Goal: Task Accomplishment & Management: Manage account settings

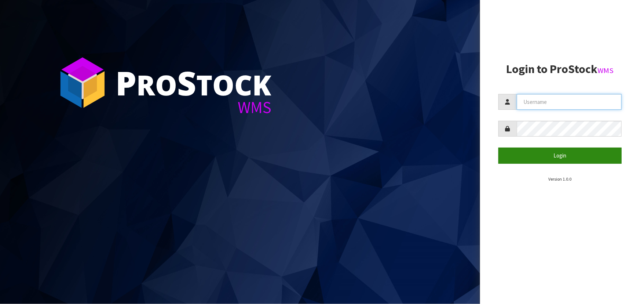
type input "priya"
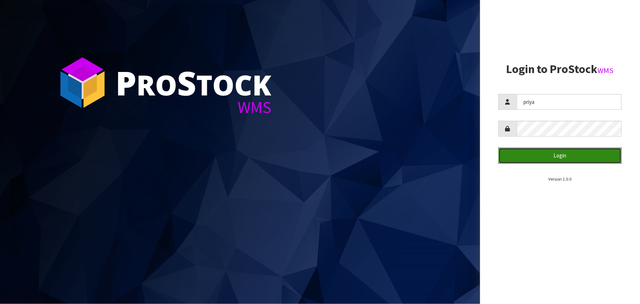
click at [551, 155] on button "Login" at bounding box center [559, 155] width 123 height 16
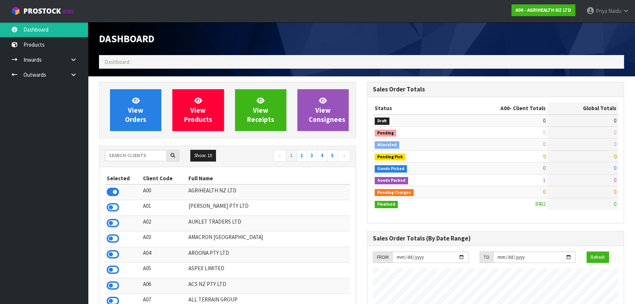
scroll to position [554, 268]
click at [150, 154] on input "text" at bounding box center [136, 155] width 62 height 11
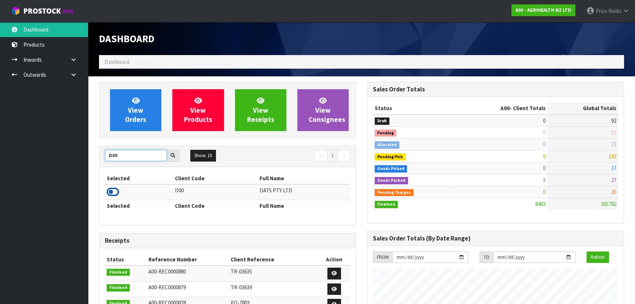
type input "D00"
click at [113, 191] on icon at bounding box center [113, 191] width 12 height 11
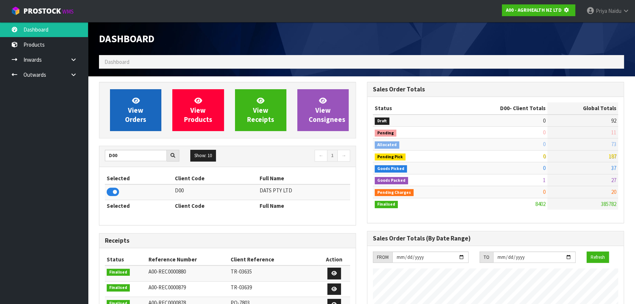
scroll to position [456, 268]
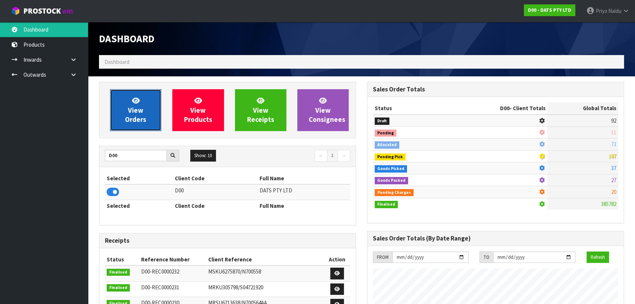
click at [131, 98] on link "View Orders" at bounding box center [135, 110] width 51 height 42
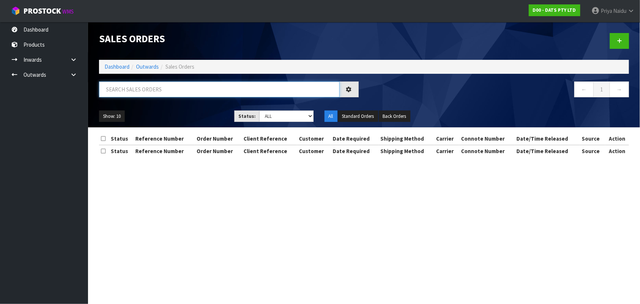
click at [146, 90] on input "text" at bounding box center [219, 89] width 241 height 16
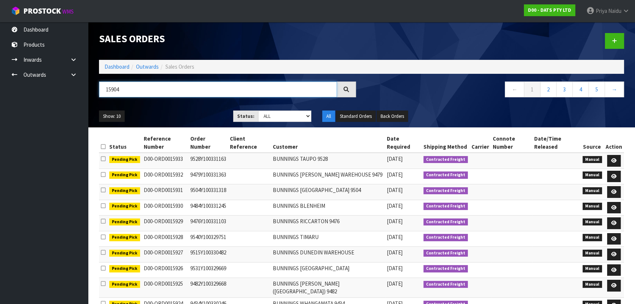
type input "15904"
click at [271, 114] on select "Draft Pending Allocated Pending Pick Goods Picked Goods Packed Pending Charges …" at bounding box center [285, 115] width 54 height 11
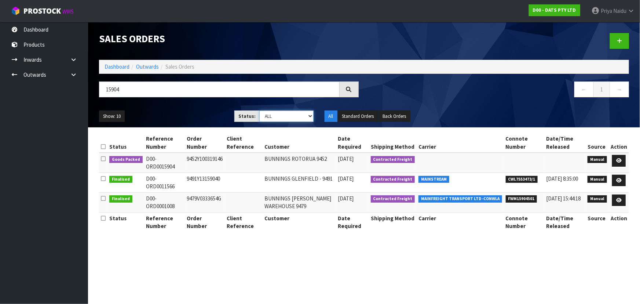
select select "string:5"
click at [259, 110] on select "Draft Pending Allocated Pending Pick Goods Picked Goods Packed Pending Charges …" at bounding box center [286, 115] width 54 height 11
click at [188, 105] on div "Show: 10 5 10 25 50 Status: Draft Pending Allocated Pending Pick Goods Picked G…" at bounding box center [363, 116] width 541 height 23
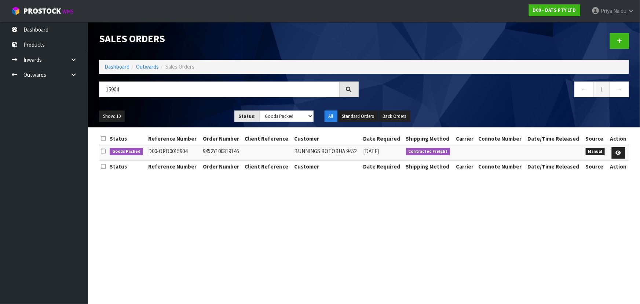
click at [188, 105] on div "Show: 10 5 10 25 50 Status: Draft Pending Allocated Pending Pick Goods Picked G…" at bounding box center [363, 116] width 541 height 23
click at [184, 109] on div "Show: 10 5 10 25 50 Status: Draft Pending Allocated Pending Pick Goods Picked G…" at bounding box center [363, 116] width 541 height 23
click at [620, 150] on icon at bounding box center [618, 152] width 5 height 5
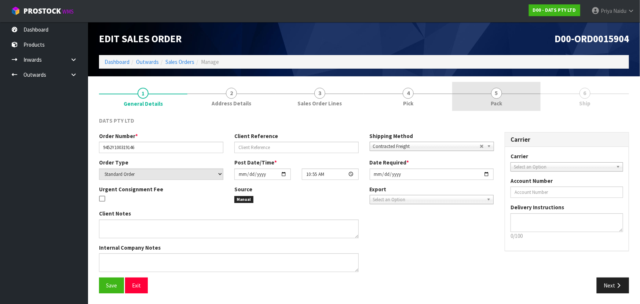
drag, startPoint x: 502, startPoint y: 104, endPoint x: 498, endPoint y: 110, distance: 7.7
click at [501, 103] on span "Pack" at bounding box center [496, 103] width 11 height 8
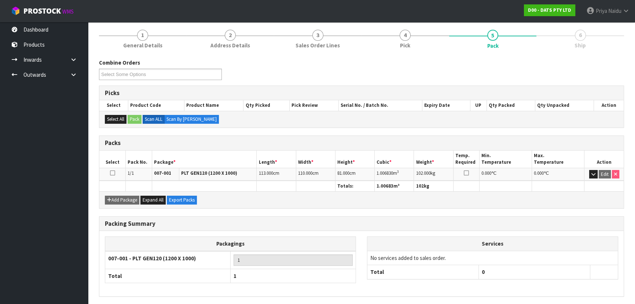
scroll to position [84, 0]
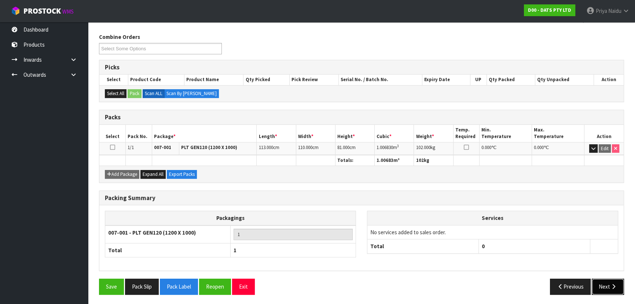
click at [612, 285] on icon "button" at bounding box center [613, 285] width 7 height 5
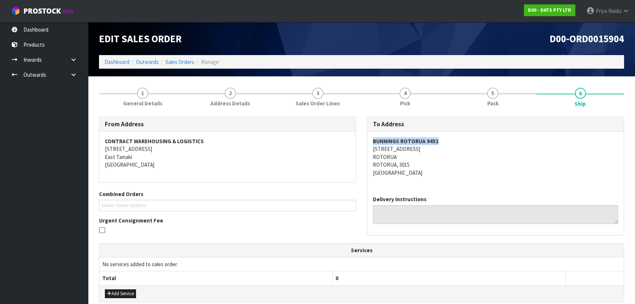
drag, startPoint x: 367, startPoint y: 143, endPoint x: 453, endPoint y: 138, distance: 86.3
click at [453, 138] on div "To Address BUNNINGS ROTORUA 9452 24-48 OLD TAUPO ROAD ROTORUA ROTORUA, 3015 New…" at bounding box center [495, 176] width 257 height 118
copy address "24-48 OLD TAUPO ROAD ROTORUA ROTORUA, 3015"
drag, startPoint x: 371, startPoint y: 146, endPoint x: 441, endPoint y: 162, distance: 71.7
click at [441, 162] on div "BUNNINGS ROTORUA 9452 24-48 OLD TAUPO ROAD ROTORUA ROTORUA, 3015 New Zealand" at bounding box center [495, 161] width 256 height 58
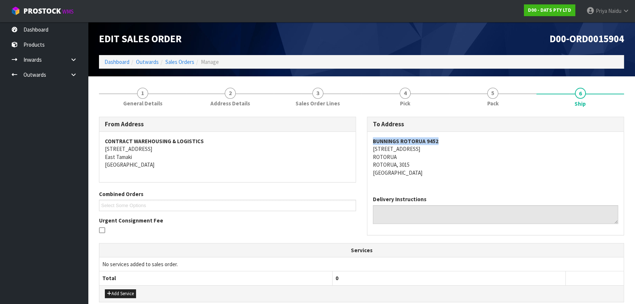
copy strong "BUNNINGS ROTORUA 9452"
drag, startPoint x: 369, startPoint y: 139, endPoint x: 455, endPoint y: 143, distance: 86.3
click at [455, 143] on div "BUNNINGS ROTORUA 9452 24-48 OLD TAUPO ROAD ROTORUA ROTORUA, 3015 New Zealand" at bounding box center [495, 161] width 256 height 58
click at [106, 59] on link "Dashboard" at bounding box center [116, 61] width 25 height 7
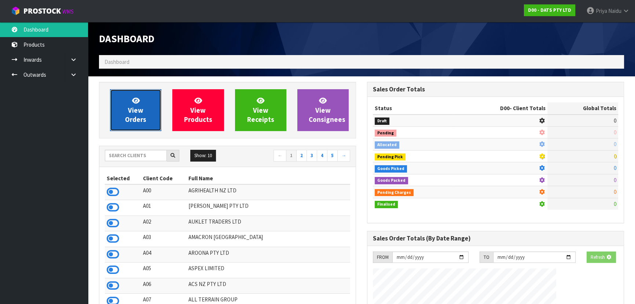
click at [146, 126] on link "View Orders" at bounding box center [135, 110] width 51 height 42
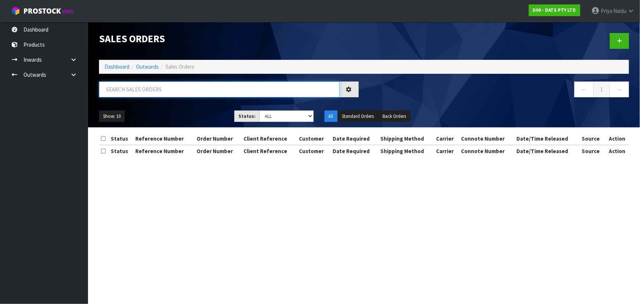
click at [151, 96] on input "text" at bounding box center [219, 89] width 241 height 16
paste input "BUNNINGS ROTORUA 9452"
click at [210, 110] on ul "Show: 10 5 10 25 50" at bounding box center [161, 116] width 124 height 12
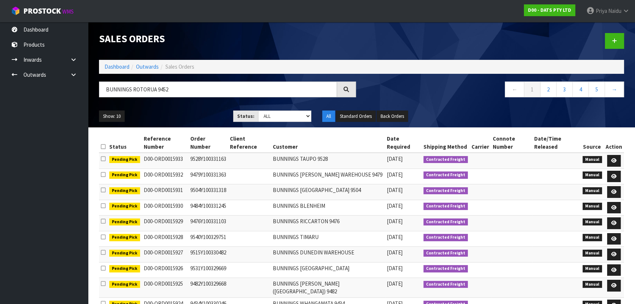
click at [204, 111] on ul "Show: 10 5 10 25 50" at bounding box center [160, 116] width 123 height 12
click at [194, 118] on ul "Show: 10 5 10 25 50" at bounding box center [160, 116] width 123 height 12
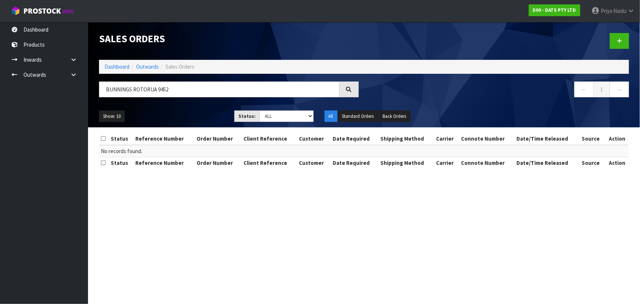
click at [175, 113] on ul "Show: 10 5 10 25 50" at bounding box center [161, 116] width 124 height 12
click at [172, 111] on ul "Show: 10 5 10 25 50" at bounding box center [161, 116] width 124 height 12
click at [187, 90] on input "BUNNINGS ROTORUA 9452" at bounding box center [219, 89] width 241 height 16
type input "BUNNINGS ROTORUA"
click at [179, 102] on div "BUNNINGS ROTORUA" at bounding box center [228, 91] width 271 height 21
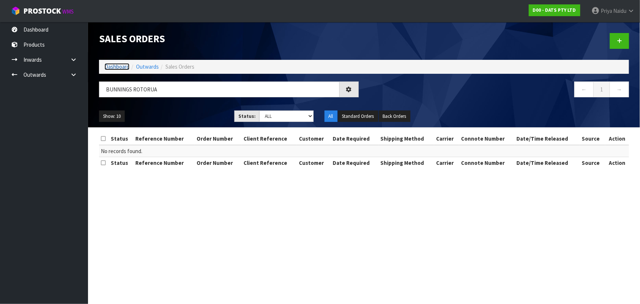
click at [118, 63] on link "Dashboard" at bounding box center [116, 66] width 25 height 7
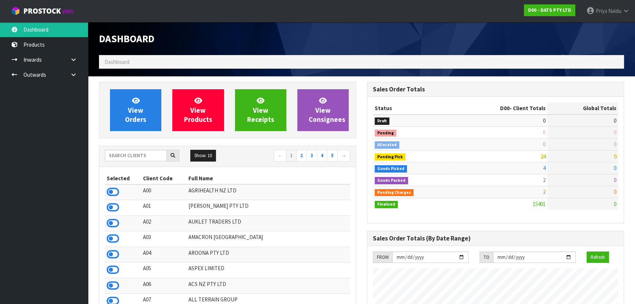
scroll to position [554, 268]
click at [136, 153] on input "text" at bounding box center [136, 155] width 62 height 11
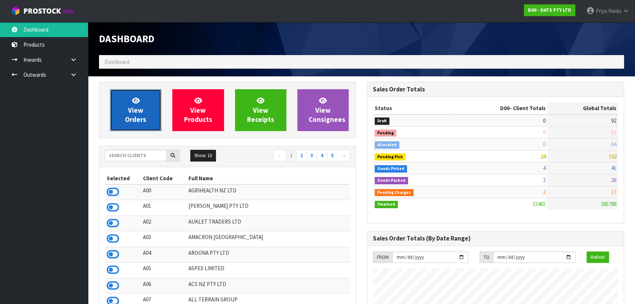
click at [140, 115] on span "View Orders" at bounding box center [135, 109] width 21 height 27
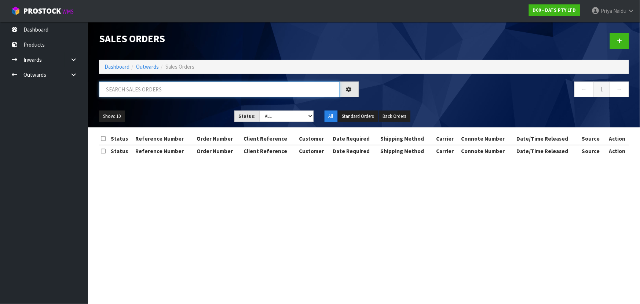
click at [154, 91] on input "text" at bounding box center [219, 89] width 241 height 16
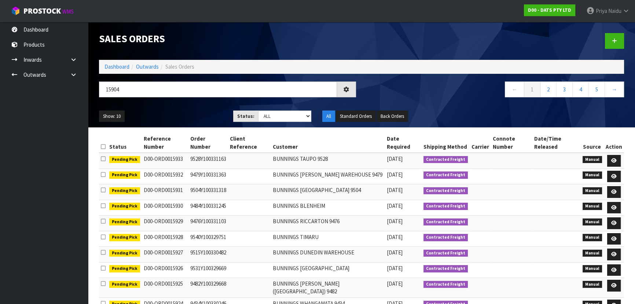
click at [177, 121] on ul "Show: 10 5 10 25 50" at bounding box center [160, 116] width 123 height 12
click at [198, 114] on ul "Show: 10 5 10 25 50" at bounding box center [160, 116] width 123 height 12
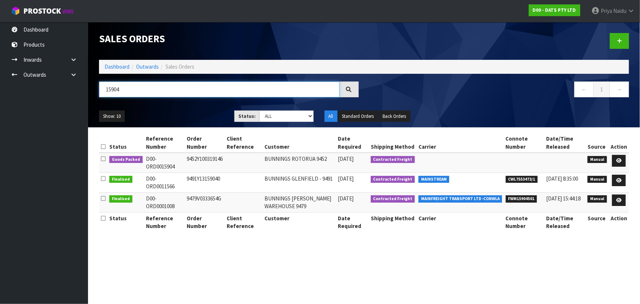
click at [154, 92] on input "15904" at bounding box center [219, 89] width 241 height 16
type input "1"
paste input "BUNNINGS ROTORUA 9452"
type input "BUNNINGS ROTORUA"
click at [190, 120] on ul "Show: 10 5 10 25 50" at bounding box center [161, 116] width 124 height 12
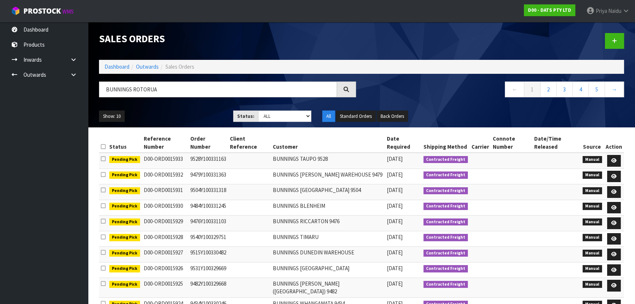
click at [190, 111] on ul "Show: 10 5 10 25 50" at bounding box center [160, 116] width 123 height 12
click at [187, 111] on ul "Show: 10 5 10 25 50" at bounding box center [160, 116] width 123 height 12
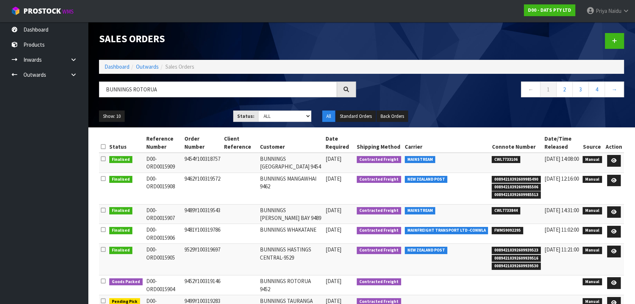
click at [187, 111] on ul "Show: 10 5 10 25 50" at bounding box center [160, 116] width 123 height 12
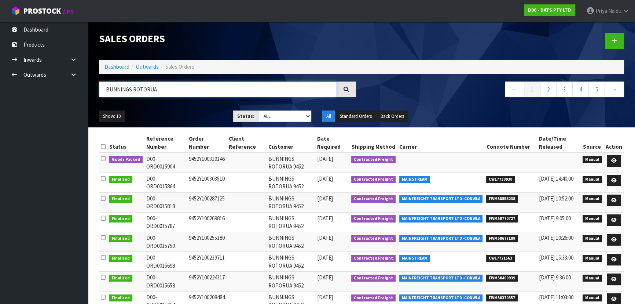
click at [185, 92] on input "BUNNINGS ROTORUA" at bounding box center [218, 89] width 238 height 16
click at [613, 179] on icon at bounding box center [613, 180] width 5 height 5
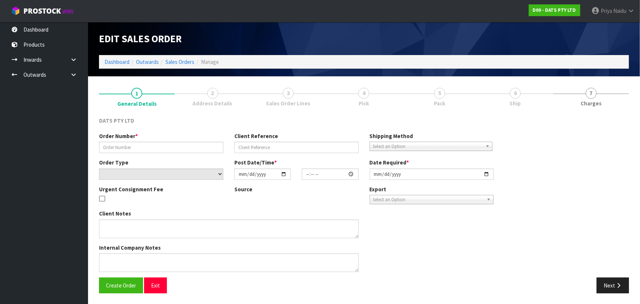
type input "9452Y100303510"
select select "number:0"
type input "2025-10-02"
type input "10:36:00.000"
type input "2025-10-02"
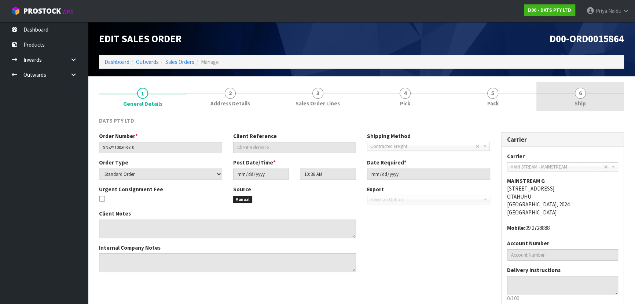
click at [560, 92] on link "6 Ship" at bounding box center [580, 96] width 88 height 29
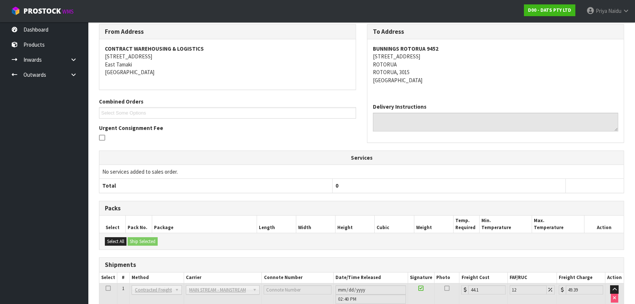
scroll to position [140, 0]
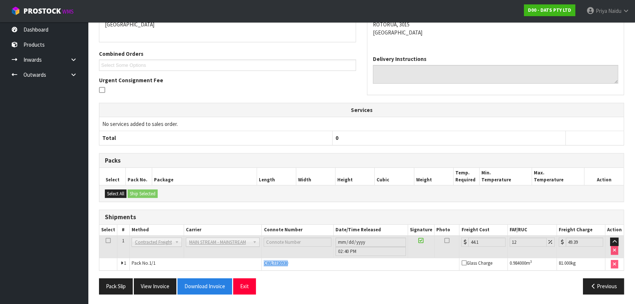
copy tr "CWL7730930"
drag, startPoint x: 258, startPoint y: 261, endPoint x: 296, endPoint y: 260, distance: 38.1
click at [296, 260] on tr "1 Pack No. 1/1 CWL7730930 Glass Charge 0.984000 m 3 81.000 kg" at bounding box center [361, 263] width 524 height 12
click at [352, 279] on div "Pack Slip View Invoice Download Invoice Exit" at bounding box center [227, 286] width 268 height 16
click at [270, 264] on span "CWL7730930" at bounding box center [276, 263] width 24 height 6
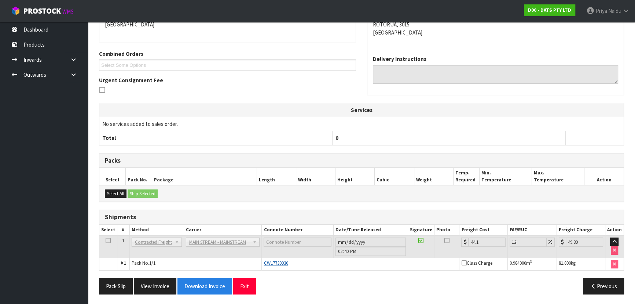
click at [272, 262] on span "CWL7730930" at bounding box center [276, 263] width 24 height 6
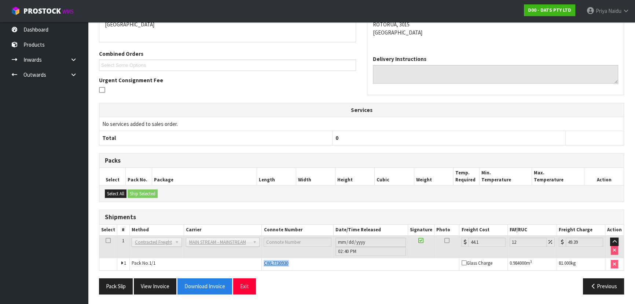
click at [272, 262] on span "CWL7730930" at bounding box center [276, 263] width 24 height 6
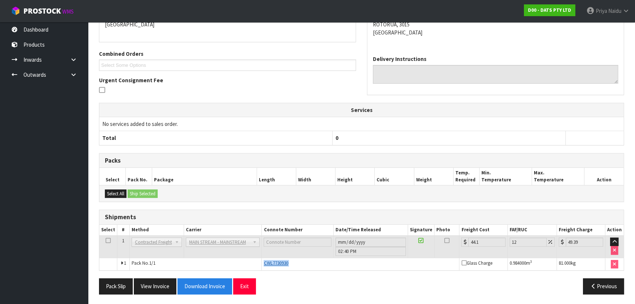
click at [272, 262] on span "CWL7730930" at bounding box center [276, 263] width 24 height 6
click at [285, 261] on span "CWL7730930" at bounding box center [276, 263] width 24 height 6
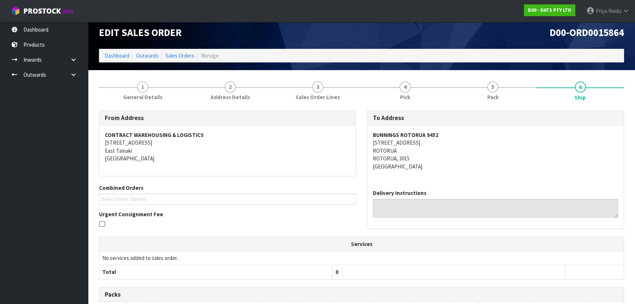
scroll to position [0, 0]
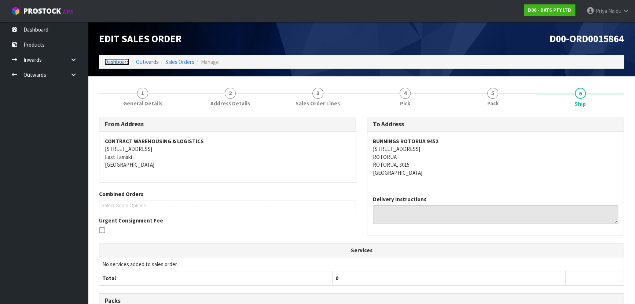
click at [128, 62] on link "Dashboard" at bounding box center [116, 61] width 25 height 7
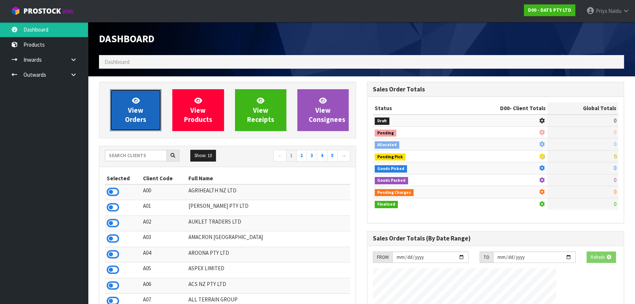
click at [131, 113] on span "View Orders" at bounding box center [135, 109] width 21 height 27
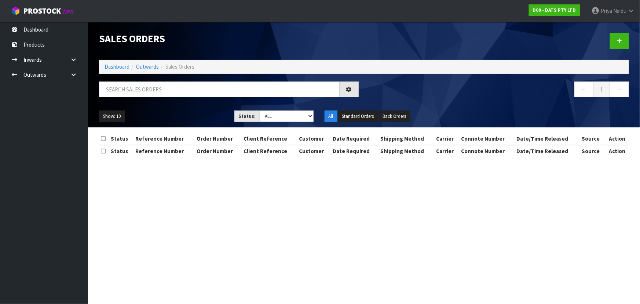
click at [159, 98] on div at bounding box center [228, 91] width 271 height 21
click at [164, 91] on input "text" at bounding box center [219, 89] width 241 height 16
click at [271, 120] on select "Draft Pending Allocated Pending Pick Goods Picked Goods Packed Pending Charges …" at bounding box center [286, 115] width 54 height 11
click at [168, 88] on input "text" at bounding box center [219, 89] width 241 height 16
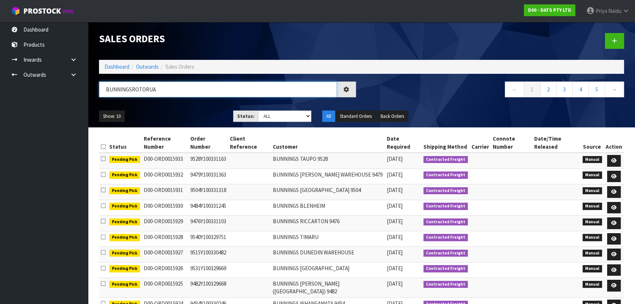
click at [131, 89] on input "BUNNINGSROTORUA" at bounding box center [218, 89] width 238 height 16
type input "BUNNINGS ROTORUA"
click at [176, 112] on ul "Show: 10 5 10 25 50" at bounding box center [160, 116] width 123 height 12
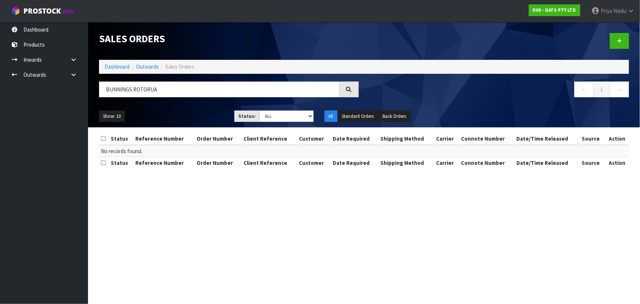
click at [184, 114] on ul "Show: 10 5 10 25 50" at bounding box center [161, 116] width 124 height 12
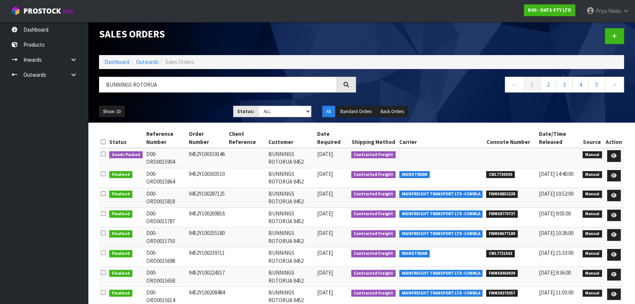
scroll to position [33, 0]
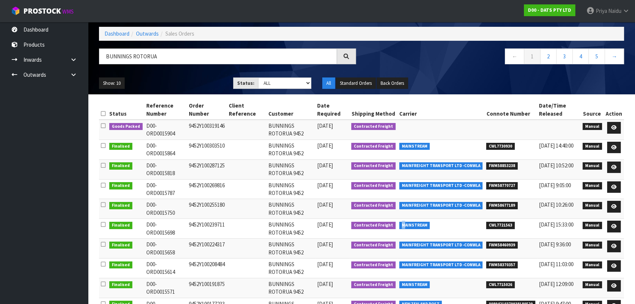
drag, startPoint x: 405, startPoint y: 223, endPoint x: 411, endPoint y: 223, distance: 5.9
click at [411, 223] on span "MAINSTREAM" at bounding box center [414, 224] width 31 height 7
drag, startPoint x: 407, startPoint y: 144, endPoint x: 433, endPoint y: 143, distance: 26.4
click at [433, 143] on td "MAINSTREAM" at bounding box center [440, 149] width 87 height 20
copy span "MAINSTREAM"
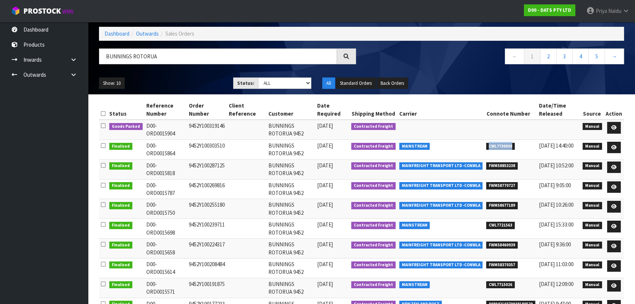
copy span "CWL7730930"
drag, startPoint x: 487, startPoint y: 146, endPoint x: 522, endPoint y: 147, distance: 34.5
click at [522, 147] on li "CWL7730930" at bounding box center [510, 146] width 49 height 8
copy span "CWL7721563"
drag, startPoint x: 486, startPoint y: 224, endPoint x: 113, endPoint y: 240, distance: 372.9
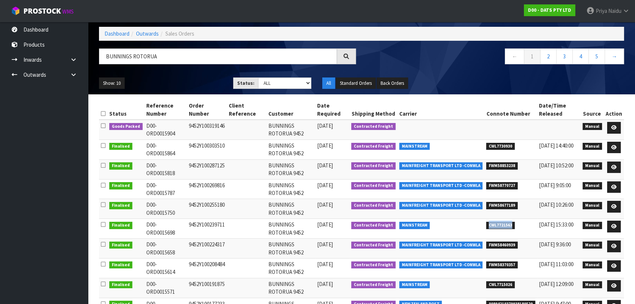
click at [519, 227] on td "CWL7721563" at bounding box center [510, 229] width 53 height 20
click at [616, 204] on icon at bounding box center [613, 206] width 5 height 5
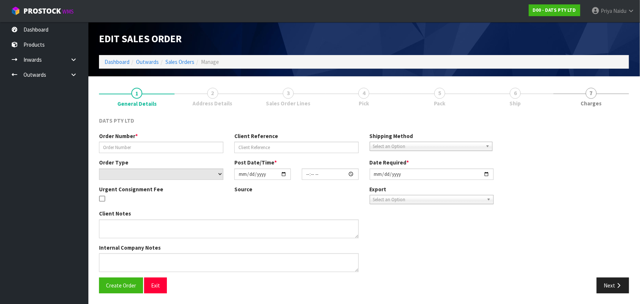
type input "9452Y100255180"
select select "number:0"
type input "2025-09-11"
type input "10:46:00.000"
type input "2025-09-11"
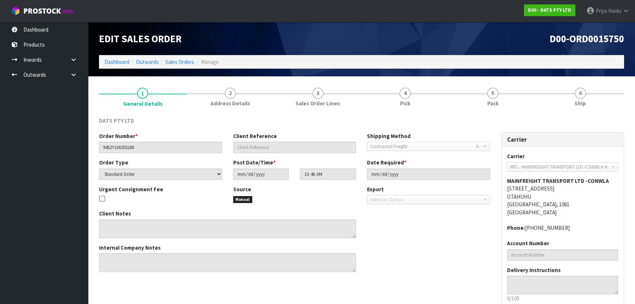
click at [585, 114] on div "DATS PTY LTD Order Number * 9452Y100255180 Client Reference Shipping Method Cli…" at bounding box center [361, 226] width 525 height 231
click at [582, 104] on span "Ship" at bounding box center [580, 103] width 11 height 8
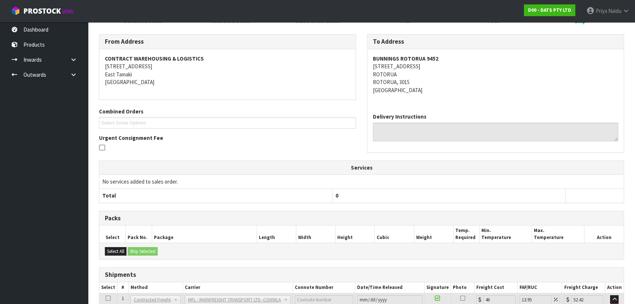
scroll to position [203, 0]
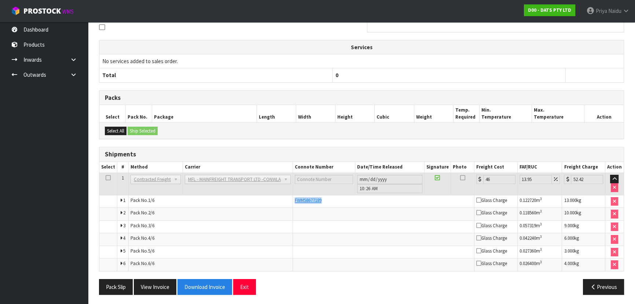
copy tr "FWM58677189"
drag, startPoint x: 290, startPoint y: 196, endPoint x: 327, endPoint y: 198, distance: 36.7
click at [327, 198] on tr "1 Pack No. 1/6 FWM58677189 Glass Charge 0.122720 m 3 13.000 kg" at bounding box center [361, 201] width 524 height 13
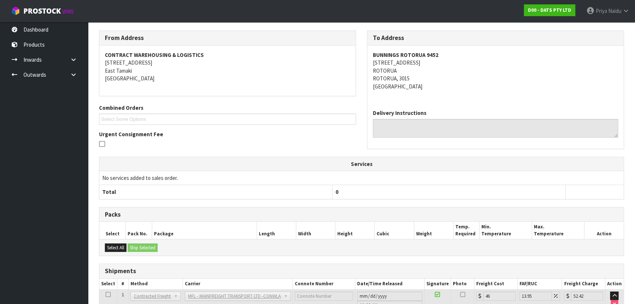
scroll to position [0, 0]
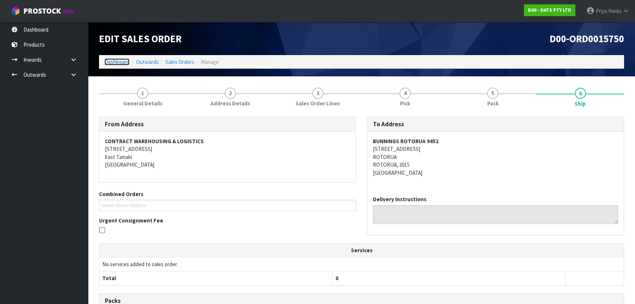
click at [121, 63] on link "Dashboard" at bounding box center [116, 61] width 25 height 7
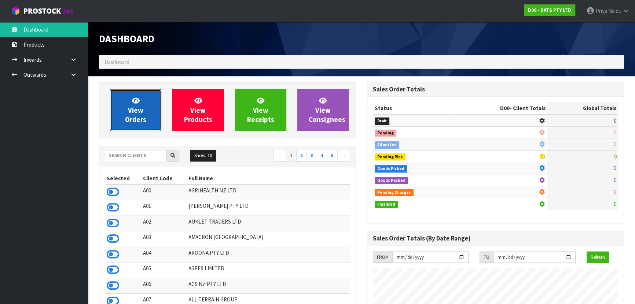
click at [129, 102] on link "View Orders" at bounding box center [135, 110] width 51 height 42
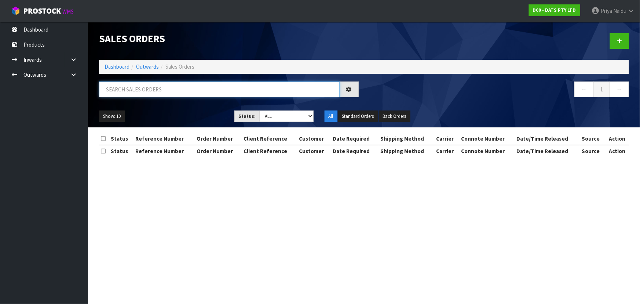
click at [144, 92] on input "text" at bounding box center [219, 89] width 241 height 16
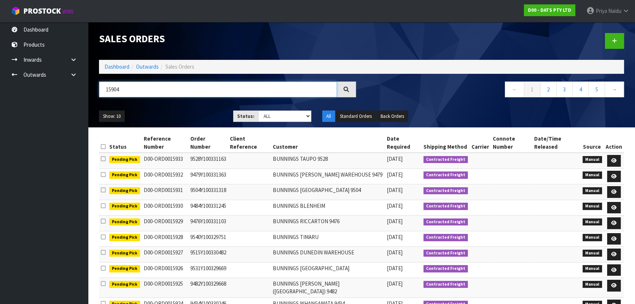
type input "15904"
click at [277, 117] on select "Draft Pending Allocated Pending Pick Goods Picked Goods Packed Pending Charges …" at bounding box center [285, 115] width 54 height 11
select select "string:5"
click at [258, 110] on select "Draft Pending Allocated Pending Pick Goods Picked Goods Packed Pending Charges …" at bounding box center [285, 115] width 54 height 11
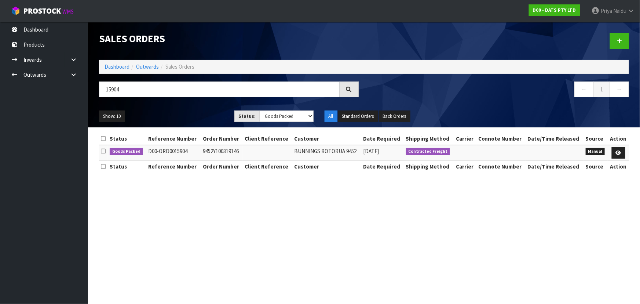
click at [194, 110] on div "Show: 10 5 10 25 50 Status: Draft Pending Allocated Pending Pick Goods Picked G…" at bounding box center [363, 116] width 541 height 23
click at [195, 108] on div "Show: 10 5 10 25 50 Status: Draft Pending Allocated Pending Pick Goods Picked G…" at bounding box center [363, 116] width 541 height 23
click at [194, 109] on div "Show: 10 5 10 25 50 Status: Draft Pending Allocated Pending Pick Goods Picked G…" at bounding box center [363, 116] width 541 height 23
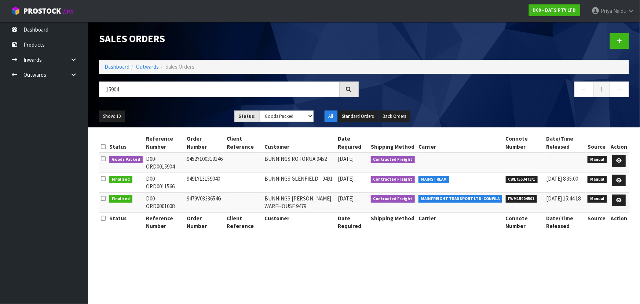
click at [194, 109] on div "Show: 10 5 10 25 50 Status: Draft Pending Allocated Pending Pick Goods Picked G…" at bounding box center [363, 116] width 541 height 23
click at [189, 115] on ul "Show: 10 5 10 25 50" at bounding box center [161, 116] width 124 height 12
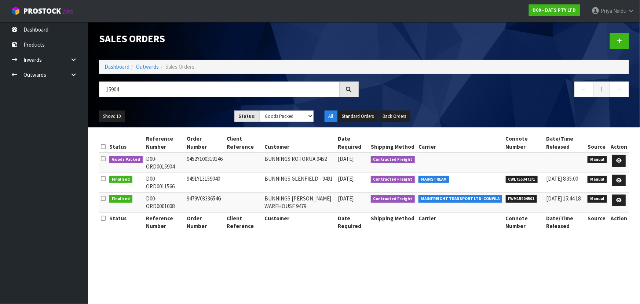
click at [189, 115] on ul "Show: 10 5 10 25 50" at bounding box center [161, 116] width 124 height 12
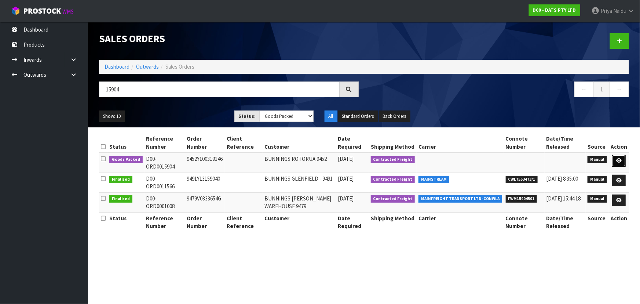
click at [616, 159] on link at bounding box center [619, 161] width 14 height 12
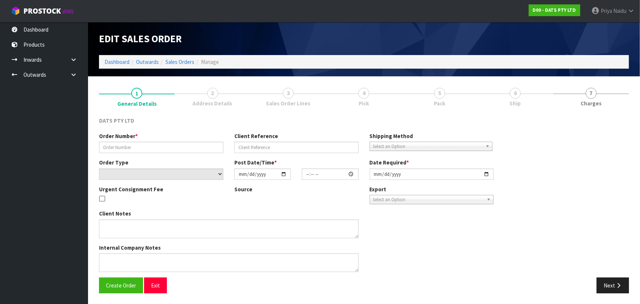
type input "9452Y100319146"
select select "number:0"
type input "[DATE]"
type input "10:55:00.000"
type input "[DATE]"
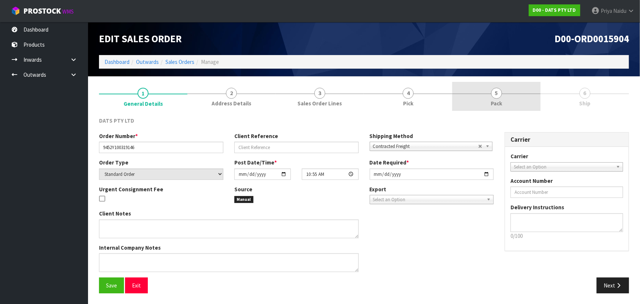
click at [499, 99] on span "Pack" at bounding box center [496, 103] width 11 height 8
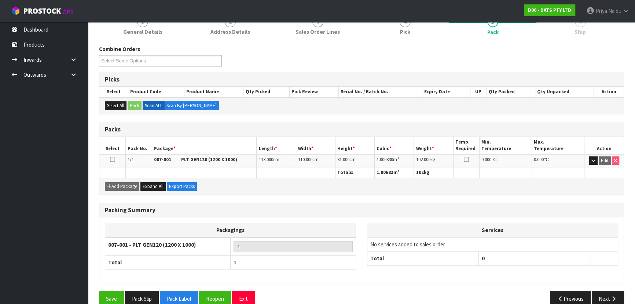
scroll to position [84, 0]
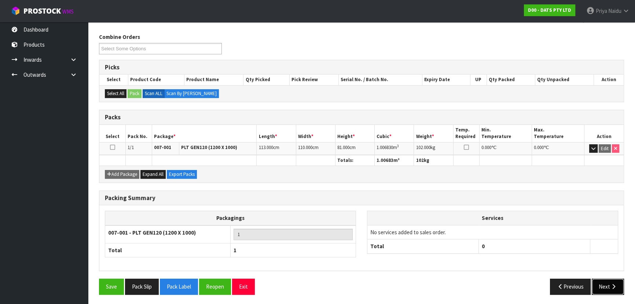
click at [601, 286] on button "Next" at bounding box center [608, 286] width 32 height 16
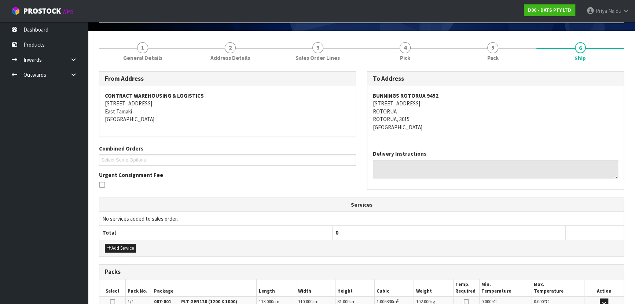
scroll to position [0, 0]
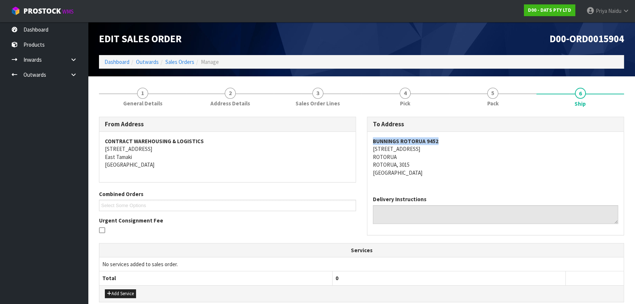
copy strong "BUNNINGS ROTORUA 9452"
drag, startPoint x: 371, startPoint y: 138, endPoint x: 445, endPoint y: 132, distance: 74.7
click at [445, 132] on div "BUNNINGS ROTORUA 9452 24-48 OLD TAUPO ROAD ROTORUA ROTORUA, 3015 New Zealand" at bounding box center [495, 161] width 256 height 58
copy address "24-48 OLD TAUPO ROAD ROTORUA ROTORUA, 3015"
drag, startPoint x: 367, startPoint y: 150, endPoint x: 443, endPoint y: 162, distance: 77.6
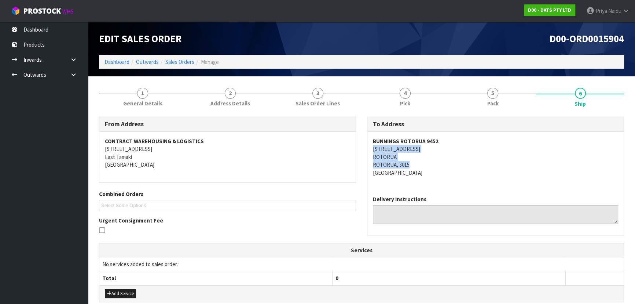
click at [443, 162] on div "To Address BUNNINGS ROTORUA 9452 24-48 OLD TAUPO ROAD ROTORUA ROTORUA, 3015 New…" at bounding box center [496, 180] width 268 height 126
click at [521, 180] on div "BUNNINGS ROTORUA 9452 24-48 OLD TAUPO ROAD ROTORUA ROTORUA, 3015 New Zealand" at bounding box center [495, 161] width 256 height 58
copy strong "BUNNINGS ROTORUA 9452"
drag, startPoint x: 378, startPoint y: 139, endPoint x: 454, endPoint y: 136, distance: 75.6
click at [454, 136] on div "To Address BUNNINGS ROTORUA 9452 24-48 OLD TAUPO ROAD ROTORUA ROTORUA, 3015 New…" at bounding box center [496, 180] width 268 height 126
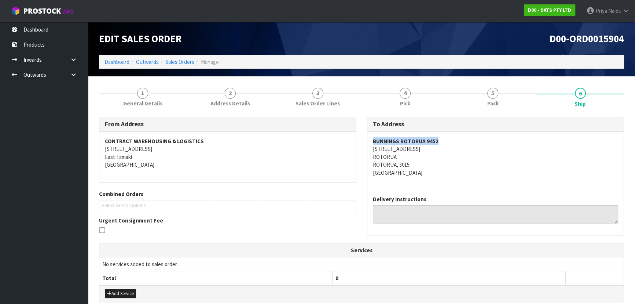
drag, startPoint x: 366, startPoint y: 150, endPoint x: 436, endPoint y: 146, distance: 69.4
click at [436, 146] on div "To Address BUNNINGS ROTORUA 9452 24-48 OLD TAUPO ROAD ROTORUA ROTORUA, 3015 New…" at bounding box center [496, 180] width 268 height 126
click at [372, 150] on div "BUNNINGS ROTORUA 9452 24-48 OLD TAUPO ROAD ROTORUA ROTORUA, 3015 New Zealand" at bounding box center [495, 161] width 256 height 58
drag, startPoint x: 372, startPoint y: 150, endPoint x: 437, endPoint y: 161, distance: 66.5
click at [437, 161] on div "BUNNINGS ROTORUA 9452 24-48 OLD TAUPO ROAD ROTORUA ROTORUA, 3015 New Zealand" at bounding box center [495, 161] width 256 height 58
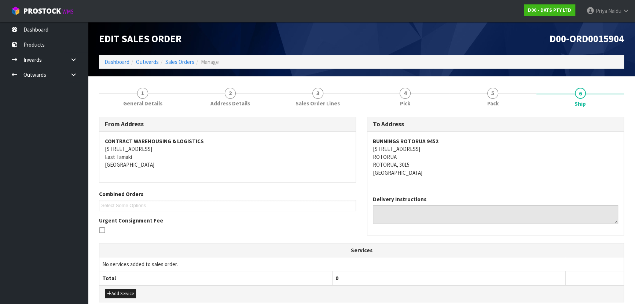
click at [529, 170] on address "BUNNINGS ROTORUA 9452 24-48 OLD TAUPO ROAD ROTORUA ROTORUA, 3015 New Zealand" at bounding box center [495, 156] width 245 height 39
click at [458, 180] on div "BUNNINGS ROTORUA 9452 24-48 OLD TAUPO ROAD ROTORUA ROTORUA, 3015 New Zealand" at bounding box center [495, 161] width 256 height 58
click at [117, 62] on link "Dashboard" at bounding box center [116, 61] width 25 height 7
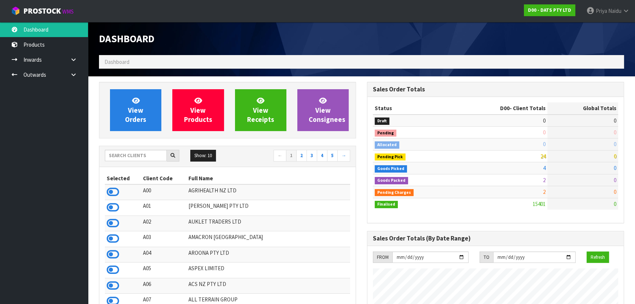
scroll to position [554, 268]
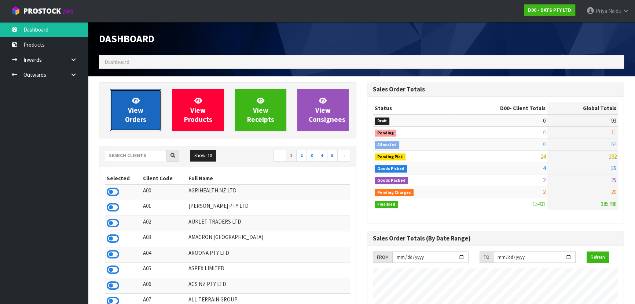
drag, startPoint x: 135, startPoint y: 112, endPoint x: 133, endPoint y: 107, distance: 5.1
click at [135, 111] on span "View Orders" at bounding box center [135, 109] width 21 height 27
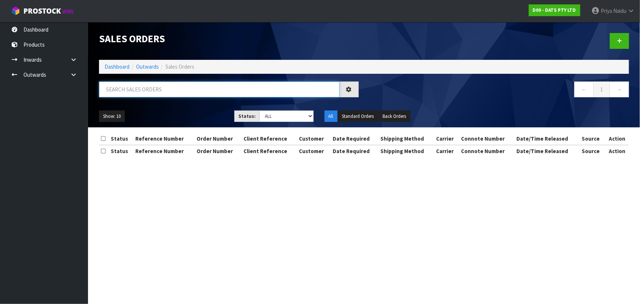
click at [139, 89] on input "text" at bounding box center [219, 89] width 241 height 16
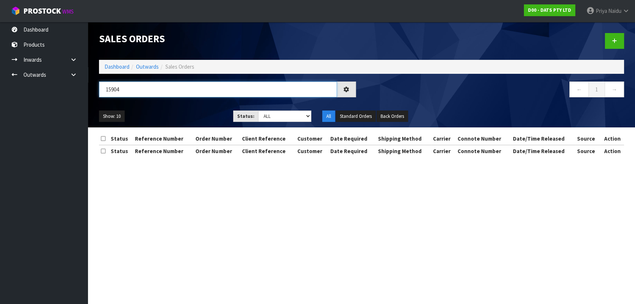
type input "15904"
click at [165, 111] on ul "Show: 10 5 10 25 50" at bounding box center [160, 116] width 123 height 12
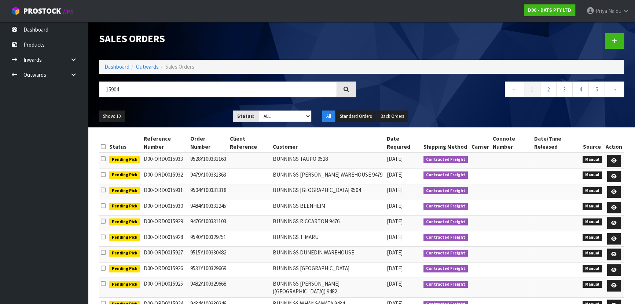
click at [165, 111] on ul "Show: 10 5 10 25 50" at bounding box center [160, 116] width 123 height 12
click at [184, 116] on ul "Show: 10 5 10 25 50" at bounding box center [160, 116] width 123 height 12
click at [281, 115] on select "Draft Pending Allocated Pending Pick Goods Picked Goods Packed Pending Charges …" at bounding box center [285, 115] width 54 height 11
select select "string:5"
click at [258, 110] on select "Draft Pending Allocated Pending Pick Goods Picked Goods Packed Pending Charges …" at bounding box center [285, 115] width 54 height 11
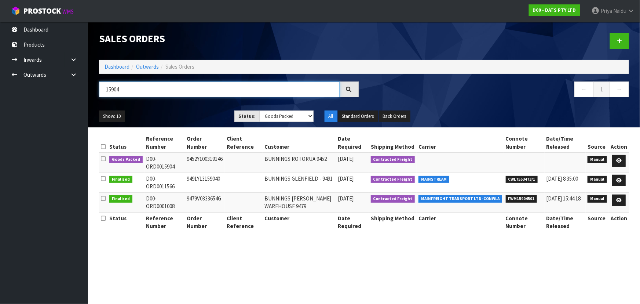
click at [190, 93] on input "15904" at bounding box center [219, 89] width 241 height 16
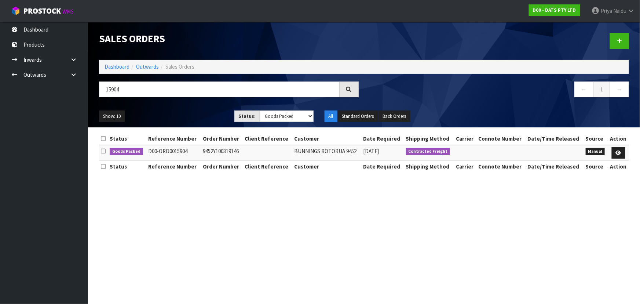
click at [191, 98] on div "15904" at bounding box center [228, 91] width 271 height 21
click at [201, 114] on ul "Show: 10 5 10 25 50" at bounding box center [161, 116] width 124 height 12
click at [617, 150] on icon at bounding box center [618, 152] width 5 height 5
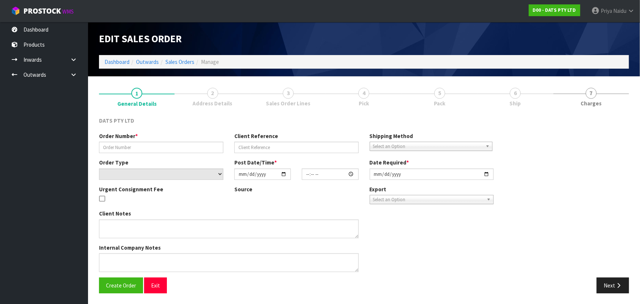
type input "9452Y100319146"
select select "number:0"
type input "[DATE]"
type input "10:55:00.000"
type input "[DATE]"
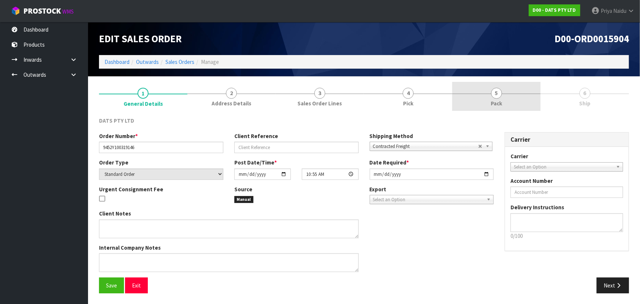
click at [487, 97] on link "5 Pack" at bounding box center [496, 96] width 88 height 29
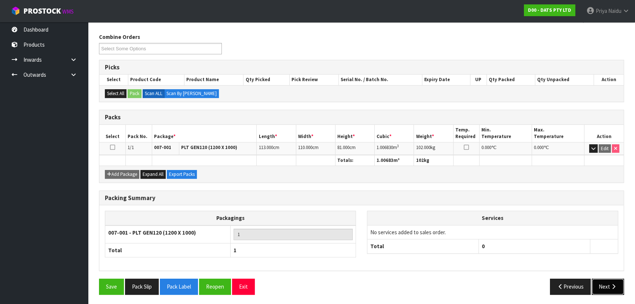
click at [609, 282] on button "Next" at bounding box center [608, 286] width 32 height 16
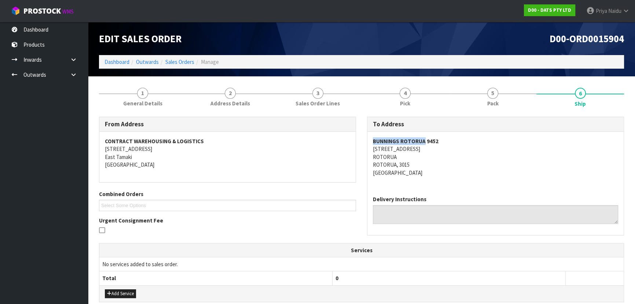
drag, startPoint x: 373, startPoint y: 144, endPoint x: 422, endPoint y: 138, distance: 49.8
click at [422, 138] on strong "BUNNINGS ROTORUA 9452" at bounding box center [406, 140] width 66 height 7
click at [123, 64] on link "Dashboard" at bounding box center [116, 61] width 25 height 7
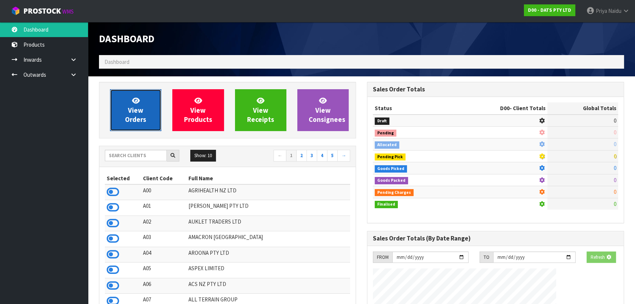
click at [137, 120] on span "View Orders" at bounding box center [135, 109] width 21 height 27
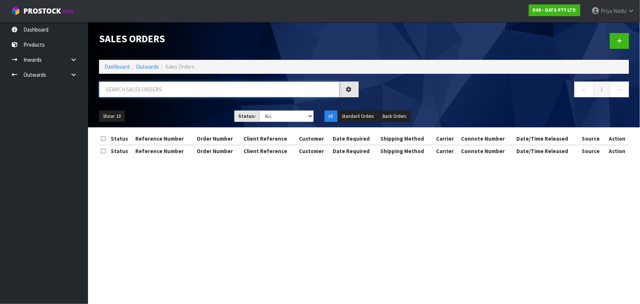
click at [150, 91] on input "text" at bounding box center [219, 89] width 241 height 16
paste input "BUNNINGS ROTORUA"
type input "BUNNINGS ROTORUA"
click at [192, 110] on div "Show: 10 5 10 25 50 Status: Draft Pending Allocated Pending Pick Goods Picked G…" at bounding box center [363, 116] width 541 height 23
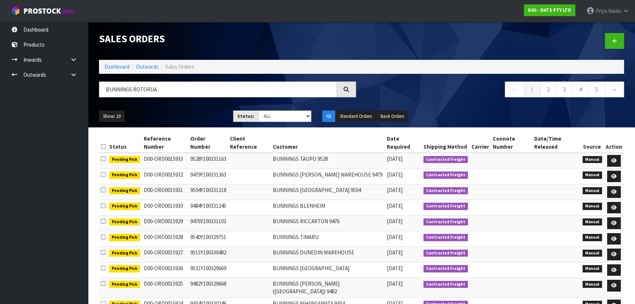
click at [188, 110] on ul "Show: 10 5 10 25 50" at bounding box center [160, 116] width 123 height 12
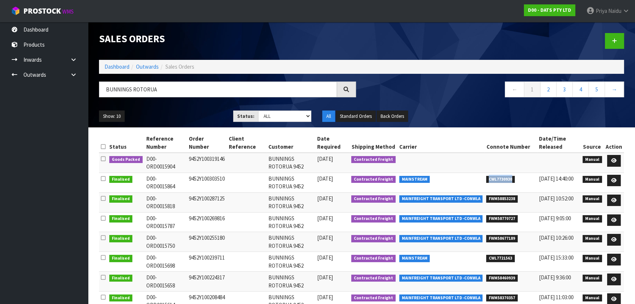
drag, startPoint x: 489, startPoint y: 177, endPoint x: 516, endPoint y: 176, distance: 26.4
click at [516, 176] on li "CWL7730930" at bounding box center [510, 179] width 49 height 8
drag, startPoint x: 150, startPoint y: 170, endPoint x: 110, endPoint y: 129, distance: 57.6
click at [110, 129] on section "Status Reference Number Order Number Client Reference Customer Date Required Sh…" at bounding box center [361, 264] width 547 height 275
click at [188, 110] on ul "Show: 10 5 10 25 50" at bounding box center [160, 116] width 123 height 12
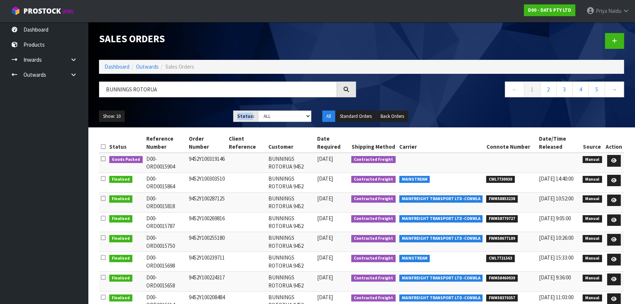
drag, startPoint x: 187, startPoint y: 110, endPoint x: 184, endPoint y: 115, distance: 6.1
click at [187, 110] on ul "Show: 10 5 10 25 50" at bounding box center [160, 116] width 123 height 12
click at [184, 116] on ul "Show: 10 5 10 25 50" at bounding box center [160, 116] width 123 height 12
click at [190, 117] on ul "Show: 10 5 10 25 50" at bounding box center [160, 116] width 123 height 12
click at [188, 113] on ul "Show: 10 5 10 25 50" at bounding box center [160, 116] width 123 height 12
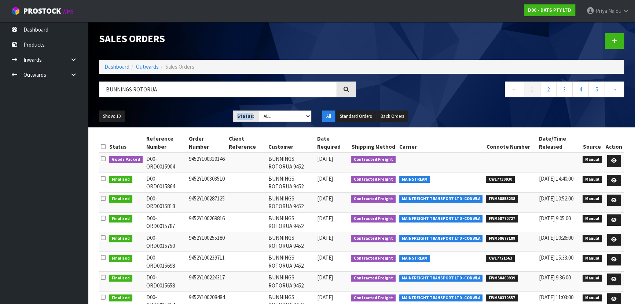
click at [188, 113] on ul "Show: 10 5 10 25 50" at bounding box center [160, 116] width 123 height 12
click at [188, 114] on ul "Show: 10 5 10 25 50" at bounding box center [160, 116] width 123 height 12
click at [614, 159] on icon at bounding box center [613, 160] width 5 height 5
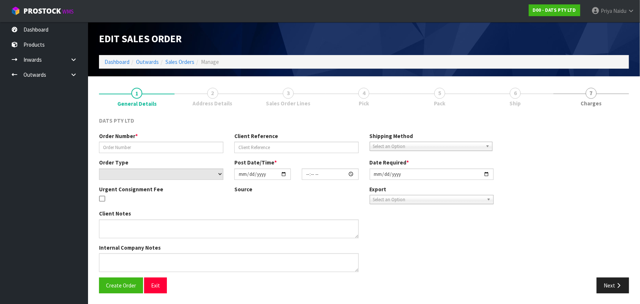
type input "9452Y100319146"
select select "number:0"
type input "[DATE]"
type input "10:55:00.000"
type input "[DATE]"
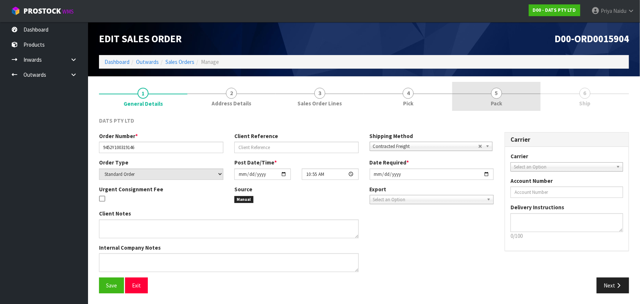
click at [498, 100] on span "Pack" at bounding box center [496, 103] width 11 height 8
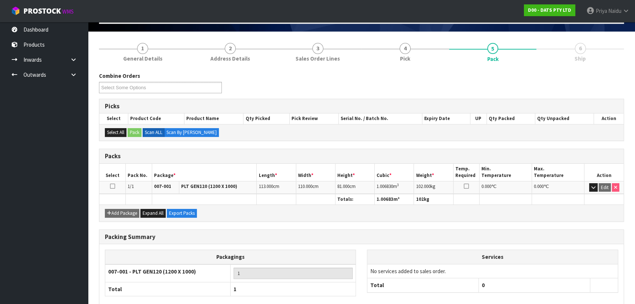
scroll to position [84, 0]
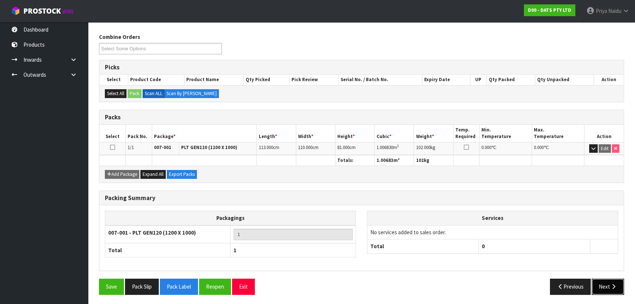
click at [599, 287] on button "Next" at bounding box center [608, 286] width 32 height 16
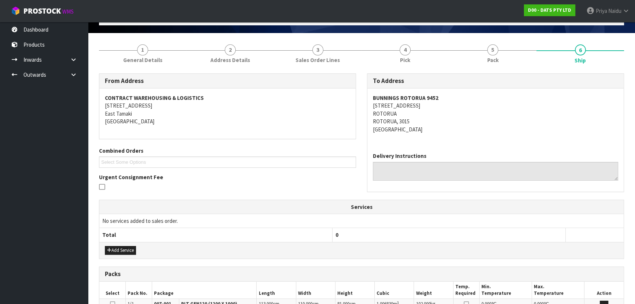
scroll to position [0, 0]
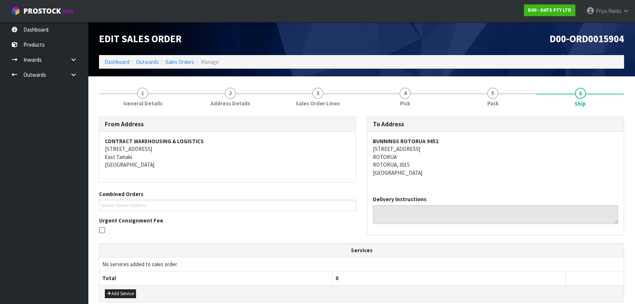
drag, startPoint x: 368, startPoint y: 140, endPoint x: 448, endPoint y: 146, distance: 80.1
click at [448, 146] on div "BUNNINGS ROTORUA 9452 24-48 OLD TAUPO ROAD ROTORUA ROTORUA, 3015 New Zealand" at bounding box center [495, 161] width 256 height 58
click at [451, 176] on div "BUNNINGS ROTORUA 9452 24-48 OLD TAUPO ROAD ROTORUA ROTORUA, 3015 New Zealand" at bounding box center [495, 161] width 256 height 58
drag, startPoint x: 369, startPoint y: 147, endPoint x: 444, endPoint y: 150, distance: 75.6
click at [444, 150] on div "BUNNINGS ROTORUA 9452 24-48 OLD TAUPO ROAD ROTORUA ROTORUA, 3015 New Zealand" at bounding box center [495, 161] width 256 height 58
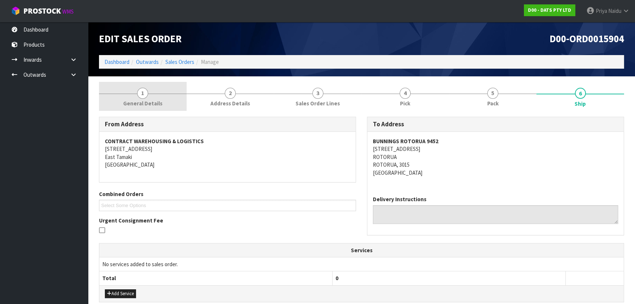
drag, startPoint x: 139, startPoint y: 89, endPoint x: 136, endPoint y: 103, distance: 13.9
click at [139, 89] on span "1" at bounding box center [142, 93] width 11 height 11
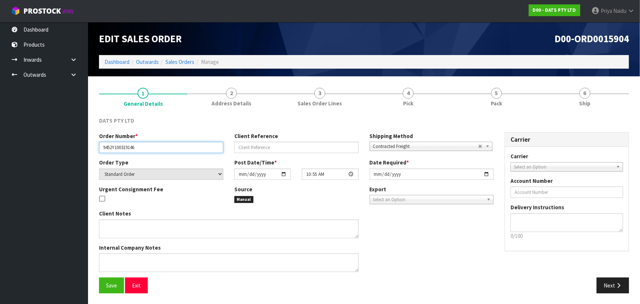
drag, startPoint x: 108, startPoint y: 147, endPoint x: 146, endPoint y: 149, distance: 38.6
click at [146, 149] on input "9452Y100319146" at bounding box center [161, 147] width 124 height 11
drag, startPoint x: 499, startPoint y: 110, endPoint x: 490, endPoint y: 112, distance: 9.8
click at [499, 110] on link "5 Pack" at bounding box center [496, 96] width 88 height 29
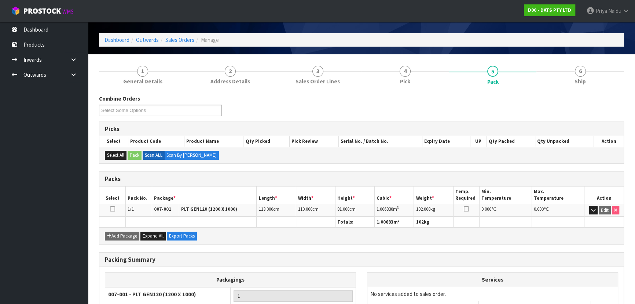
scroll to position [33, 0]
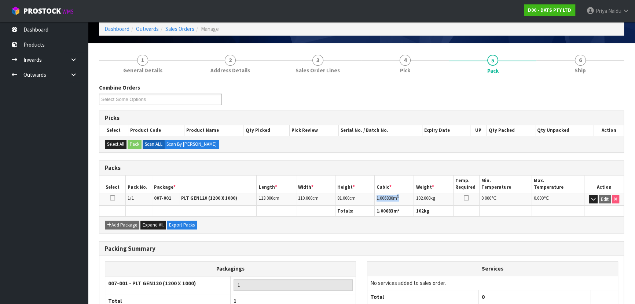
drag, startPoint x: 376, startPoint y: 197, endPoint x: 404, endPoint y: 197, distance: 27.9
click at [404, 197] on td "1.006830 m 3" at bounding box center [394, 198] width 39 height 13
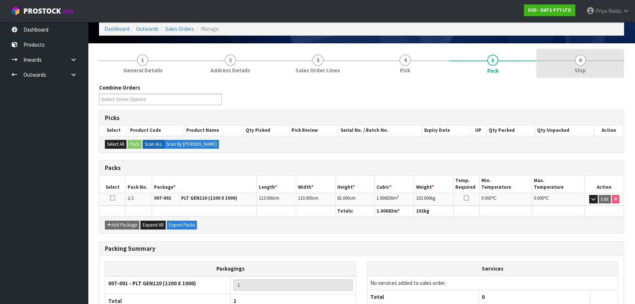
click at [568, 67] on link "6 Ship" at bounding box center [580, 63] width 88 height 29
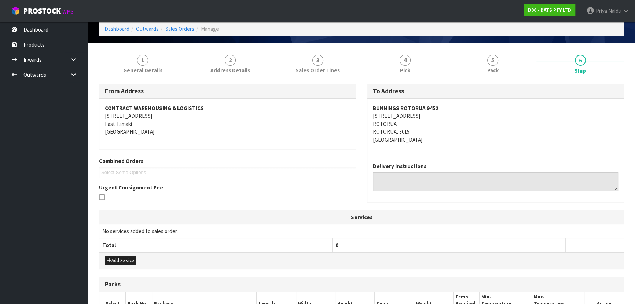
scroll to position [0, 0]
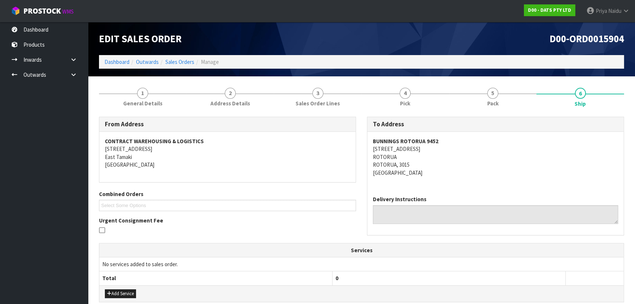
click at [528, 185] on div "BUNNINGS ROTORUA 9452 24-48 OLD TAUPO ROAD ROTORUA ROTORUA, 3015 New Zealand" at bounding box center [495, 161] width 256 height 58
click at [444, 171] on address "BUNNINGS ROTORUA 9452 24-48 OLD TAUPO ROAD ROTORUA ROTORUA, 3015 New Zealand" at bounding box center [495, 156] width 245 height 39
click at [467, 108] on link "5 Pack" at bounding box center [493, 96] width 88 height 29
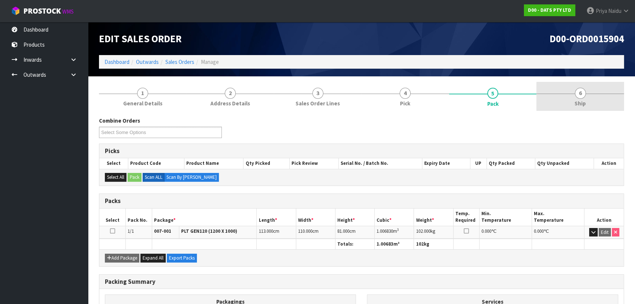
click at [595, 100] on link "6 Ship" at bounding box center [580, 96] width 88 height 29
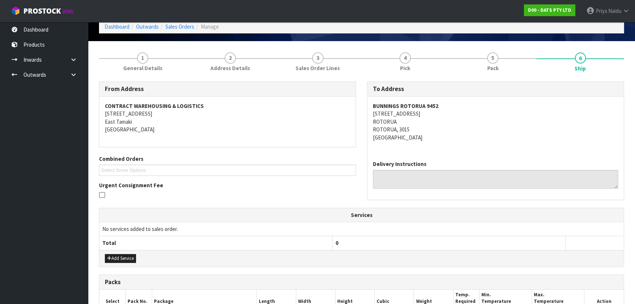
scroll to position [145, 0]
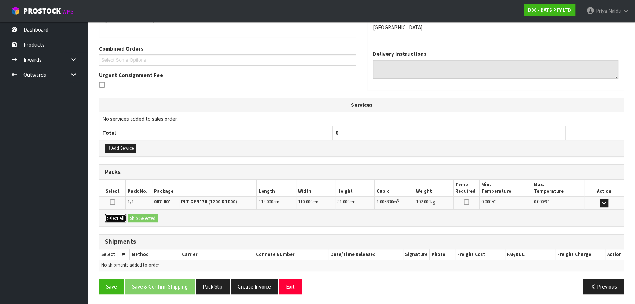
click at [109, 216] on button "Select All" at bounding box center [116, 218] width 22 height 9
click at [139, 216] on button "Ship Selected" at bounding box center [143, 218] width 30 height 9
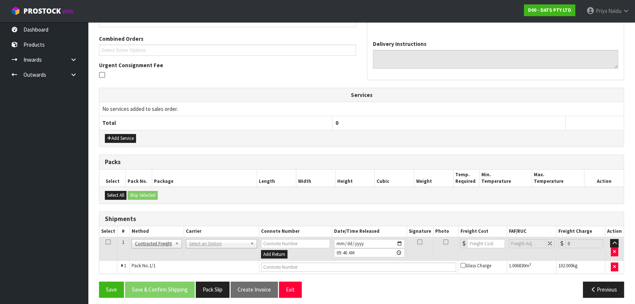
scroll to position [158, 0]
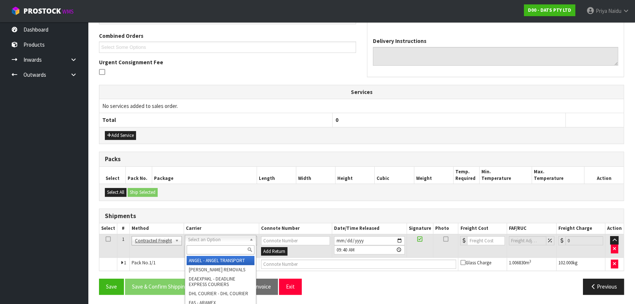
click at [207, 253] on input "text" at bounding box center [221, 249] width 68 height 9
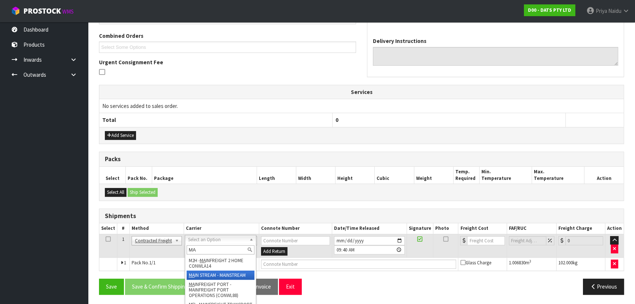
type input "MA"
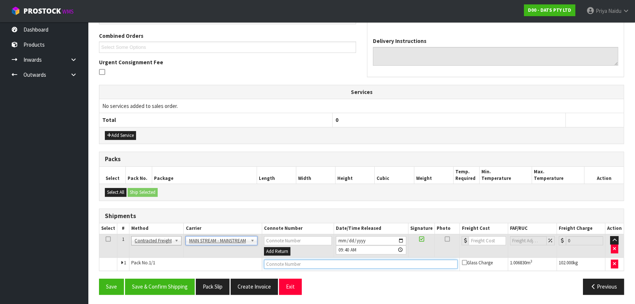
click at [298, 265] on input "text" at bounding box center [361, 263] width 194 height 9
paste input "CWL7734020"
type input "CWL7734020"
click at [477, 240] on input "number" at bounding box center [487, 240] width 37 height 9
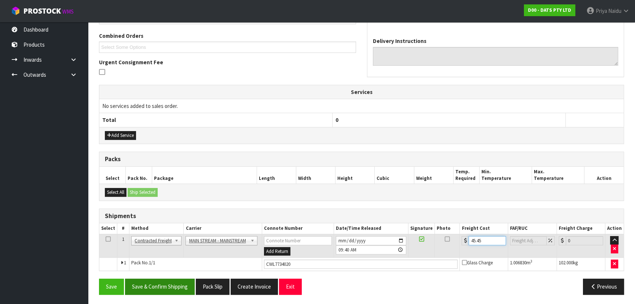
type input "45.45"
click at [170, 288] on button "Save & Confirm Shipping" at bounding box center [160, 286] width 70 height 16
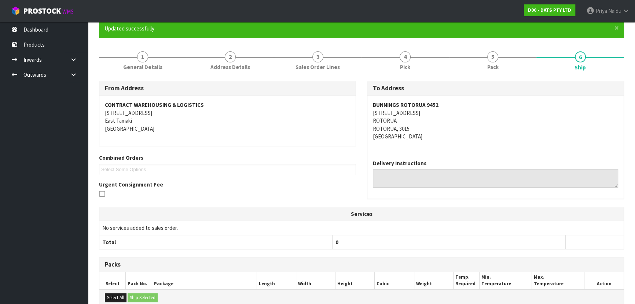
scroll to position [0, 0]
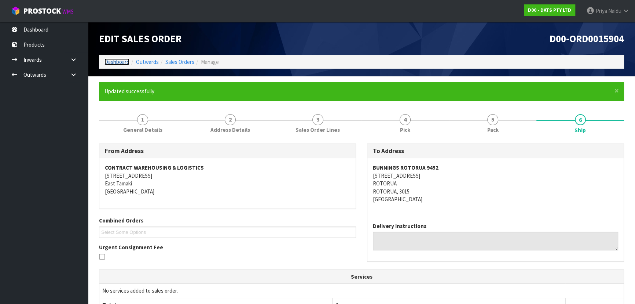
click at [116, 62] on link "Dashboard" at bounding box center [116, 61] width 25 height 7
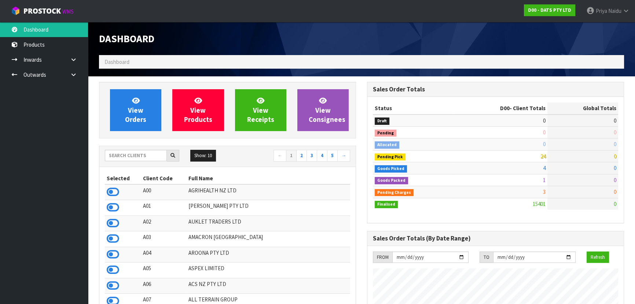
scroll to position [456, 268]
click at [151, 152] on input "text" at bounding box center [136, 155] width 62 height 11
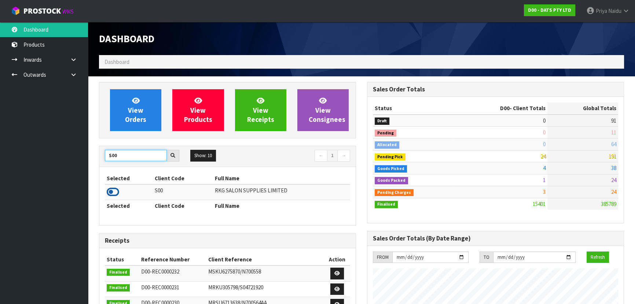
type input "S00"
drag, startPoint x: 114, startPoint y: 189, endPoint x: 117, endPoint y: 183, distance: 6.2
click at [114, 190] on icon at bounding box center [113, 191] width 12 height 11
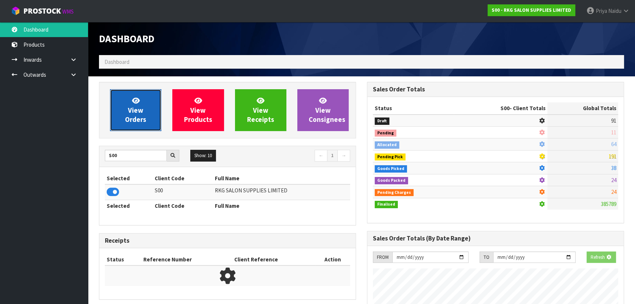
click at [132, 117] on span "View Orders" at bounding box center [135, 109] width 21 height 27
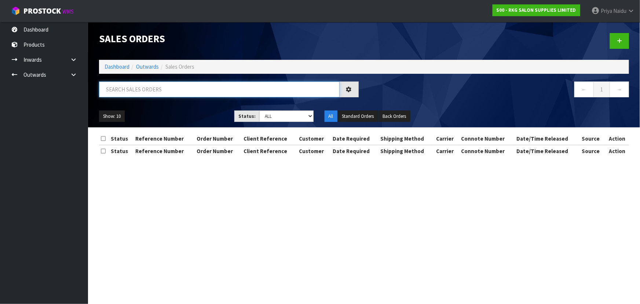
click at [141, 90] on input "text" at bounding box center [219, 89] width 241 height 16
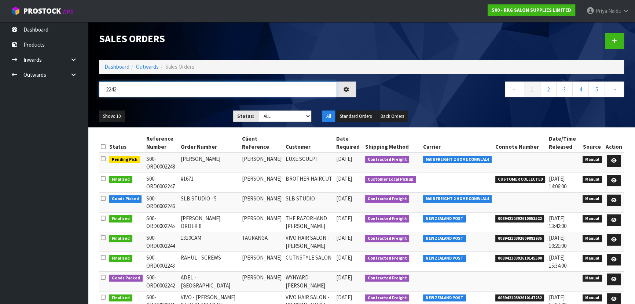
type input "2242"
click at [169, 109] on div "Show: 10 5 10 25 50 Status: Draft Pending Allocated Pending Pick Goods Picked G…" at bounding box center [361, 116] width 536 height 23
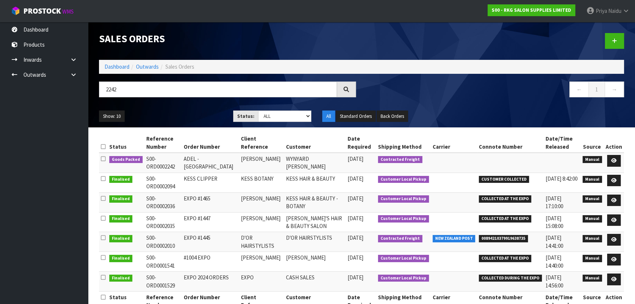
click at [178, 111] on ul "Show: 10 5 10 25 50" at bounding box center [160, 116] width 123 height 12
click at [616, 158] on icon at bounding box center [613, 160] width 5 height 5
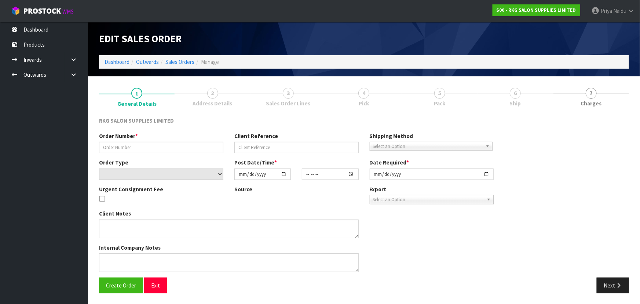
type input "ADEL -WYNYARD"
type input "ADEL AL-OMOUSH"
select select "number:0"
type input "2025-10-13"
type input "00:00:00.000"
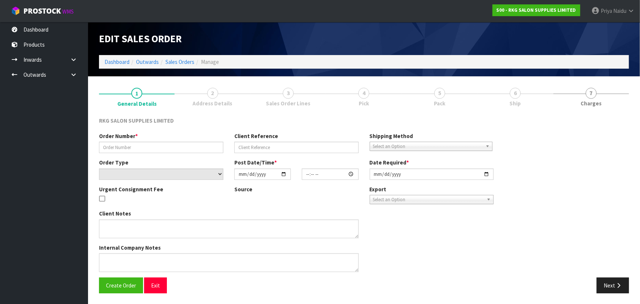
type input "[DATE]"
type textarea "CHECK FIRST WHICH IS CHEAPER TO SEND"
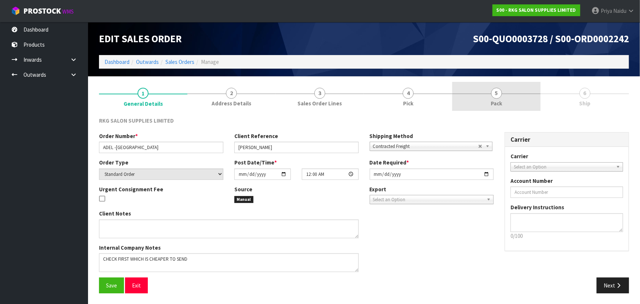
click at [502, 104] on link "5 Pack" at bounding box center [496, 96] width 88 height 29
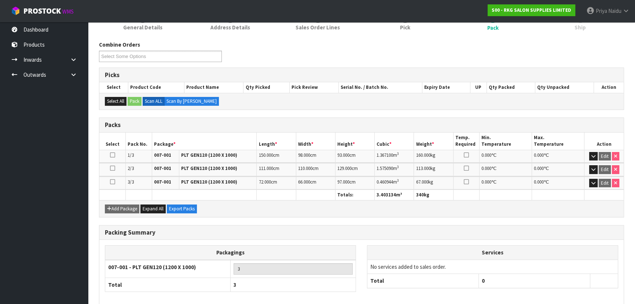
scroll to position [110, 0]
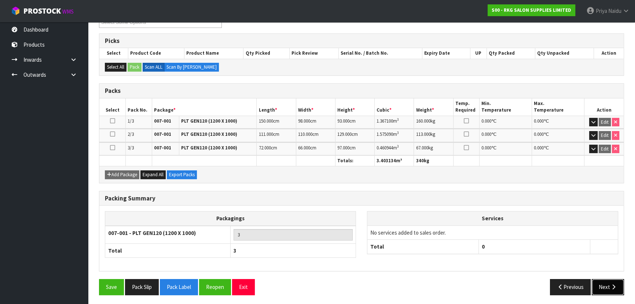
click at [606, 285] on button "Next" at bounding box center [608, 287] width 32 height 16
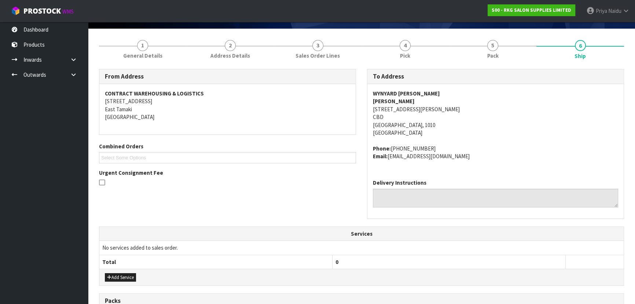
scroll to position [0, 0]
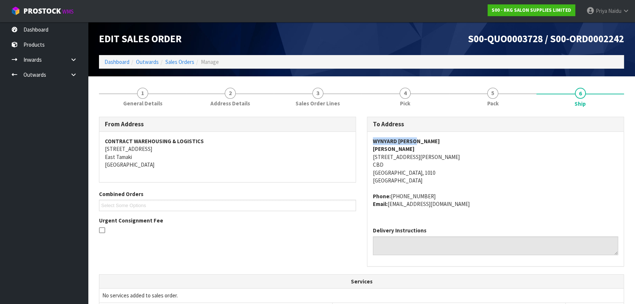
drag, startPoint x: 374, startPoint y: 141, endPoint x: 422, endPoint y: 142, distance: 48.8
click at [424, 142] on address "WYNYARD BARBER ADEL AL-OMOUSH 132 HALSEY ST CBD AUCKLAND, 1010 New Zealand" at bounding box center [495, 160] width 245 height 47
drag, startPoint x: 368, startPoint y: 152, endPoint x: 429, endPoint y: 149, distance: 60.6
click at [429, 149] on div "WYNYARD BARBER ADEL AL-OMOUSH 132 HALSEY ST CBD AUCKLAND, 1010 New Zealand Phon…" at bounding box center [495, 176] width 256 height 89
drag, startPoint x: 368, startPoint y: 159, endPoint x: 291, endPoint y: 173, distance: 78.5
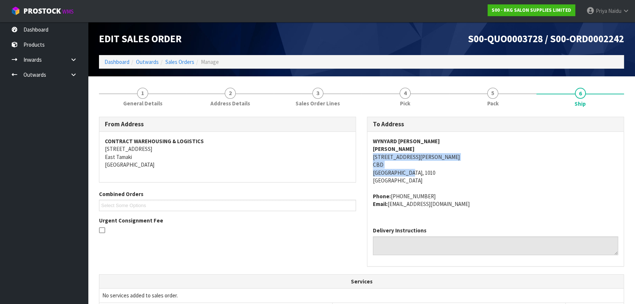
click at [432, 168] on div "WYNYARD BARBER ADEL AL-OMOUSH 132 HALSEY ST CBD AUCKLAND, 1010 New Zealand Phon…" at bounding box center [495, 176] width 256 height 89
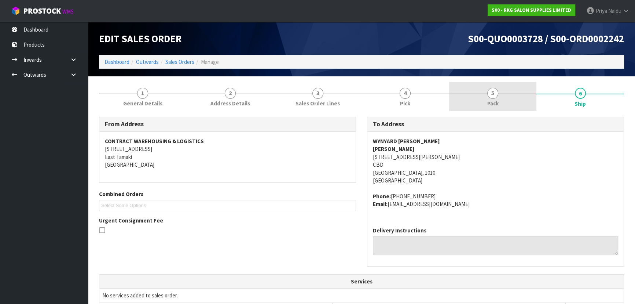
drag, startPoint x: 511, startPoint y: 101, endPoint x: 503, endPoint y: 105, distance: 8.4
click at [510, 100] on link "5 Pack" at bounding box center [493, 96] width 88 height 29
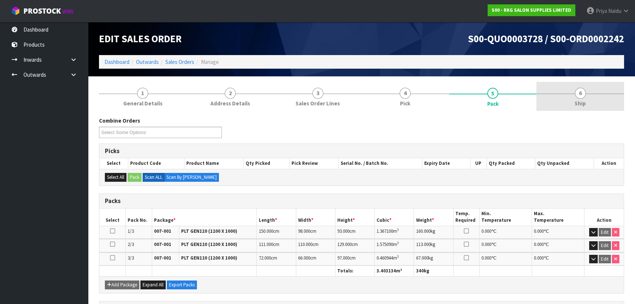
click at [551, 110] on li "6 Ship" at bounding box center [580, 96] width 88 height 29
click at [566, 100] on link "6 Ship" at bounding box center [580, 96] width 88 height 29
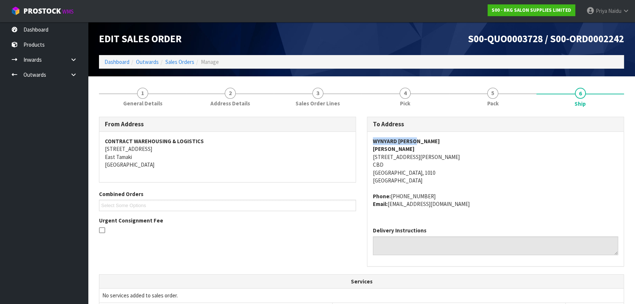
drag, startPoint x: 372, startPoint y: 144, endPoint x: 448, endPoint y: 143, distance: 76.3
click at [448, 143] on div "WYNYARD BARBER ADEL AL-OMOUSH 132 HALSEY ST CBD AUCKLAND, 1010 New Zealand Phon…" at bounding box center [495, 176] width 256 height 89
drag, startPoint x: 370, startPoint y: 155, endPoint x: 432, endPoint y: 173, distance: 65.1
click at [432, 173] on div "WYNYARD BARBER ADEL AL-OMOUSH 132 HALSEY ST CBD AUCKLAND, 1010 New Zealand Phon…" at bounding box center [495, 176] width 256 height 89
click at [491, 184] on span "WYNYARD BARBER ADEL AL-OMOUSH 132 HALSEY ST CBD AUCKLAND, 1010 New Zealand Phon…" at bounding box center [495, 172] width 245 height 70
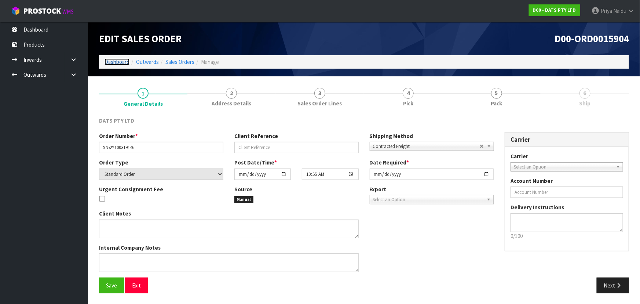
click at [117, 62] on link "Dashboard" at bounding box center [116, 61] width 25 height 7
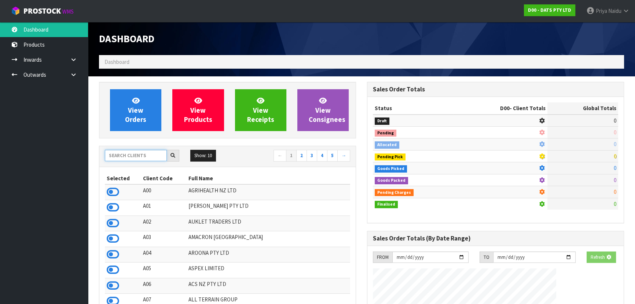
click at [116, 151] on input "text" at bounding box center [136, 155] width 62 height 11
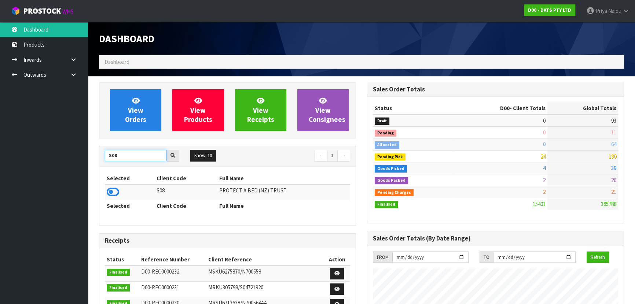
type input "S08"
drag, startPoint x: 106, startPoint y: 194, endPoint x: 126, endPoint y: 179, distance: 24.7
click at [106, 194] on td at bounding box center [130, 192] width 50 height 16
click at [113, 194] on icon at bounding box center [113, 191] width 12 height 11
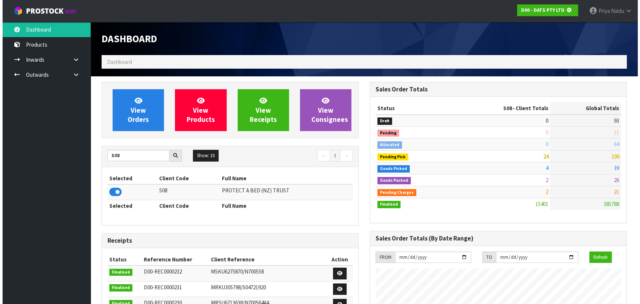
scroll to position [366202, 366391]
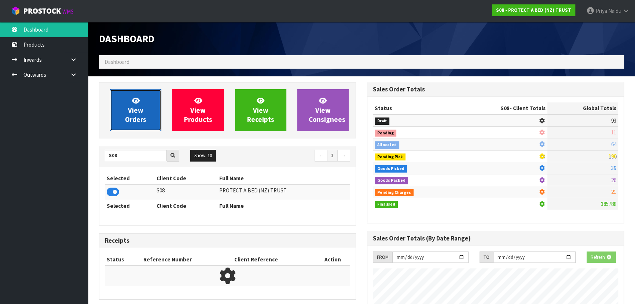
click at [134, 130] on link "View Orders" at bounding box center [135, 110] width 51 height 42
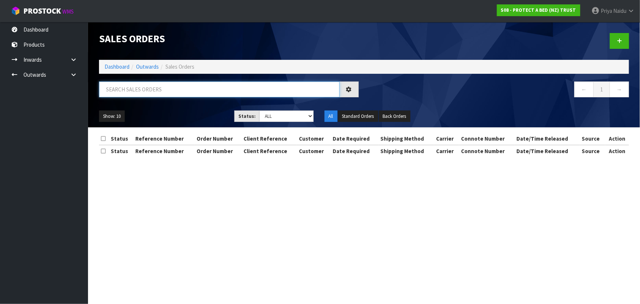
click at [147, 96] on input "text" at bounding box center [219, 89] width 241 height 16
type input "33831"
click at [271, 115] on select "Draft Pending Allocated Pending Pick Goods Picked Goods Packed Pending Charges …" at bounding box center [286, 115] width 54 height 11
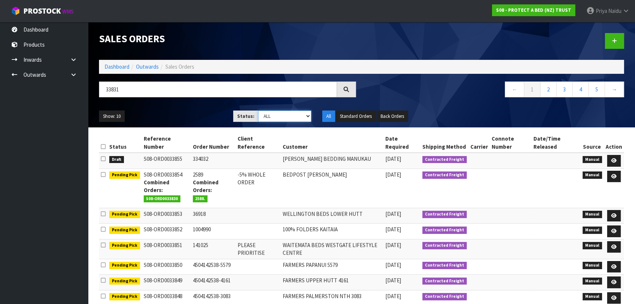
select select "string:5"
click at [258, 110] on select "Draft Pending Allocated Pending Pick Goods Picked Goods Packed Pending Charges …" at bounding box center [285, 115] width 54 height 11
click at [210, 113] on ul "Show: 10 5 10 25 50" at bounding box center [160, 116] width 123 height 12
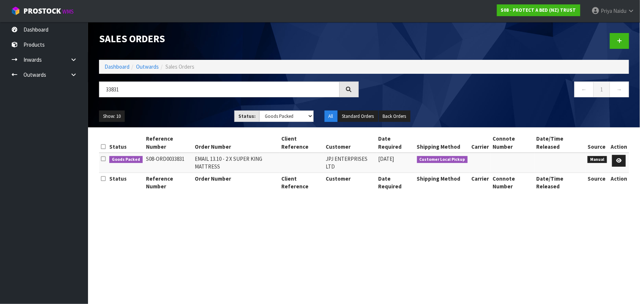
click at [205, 113] on ul "Show: 10 5 10 25 50" at bounding box center [161, 116] width 124 height 12
click at [191, 116] on ul "Show: 10 5 10 25 50" at bounding box center [161, 116] width 124 height 12
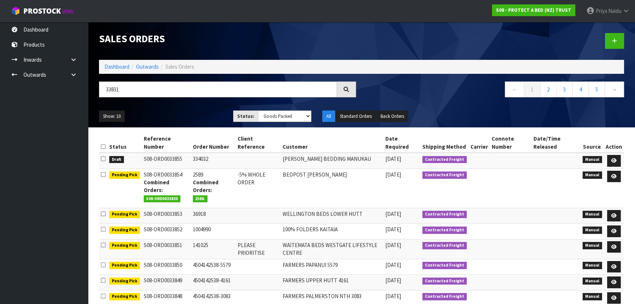
click at [191, 116] on ul "Show: 10 5 10 25 50" at bounding box center [160, 116] width 123 height 12
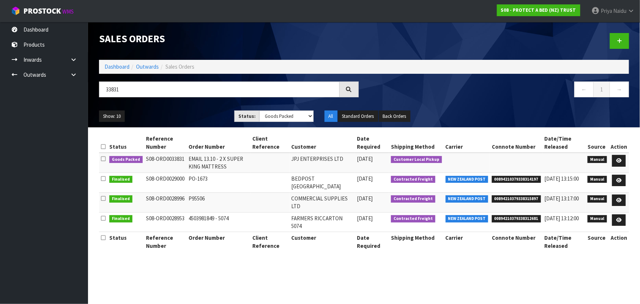
click at [191, 116] on ul "Show: 10 5 10 25 50" at bounding box center [161, 116] width 124 height 12
click at [620, 158] on icon at bounding box center [618, 160] width 5 height 5
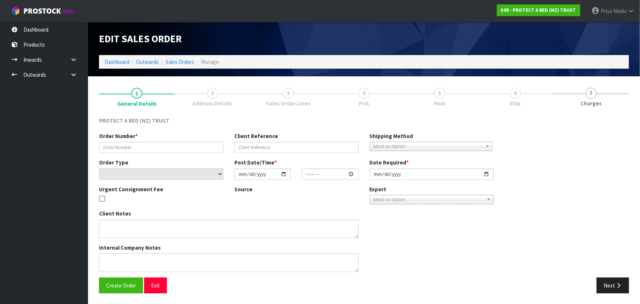
type input "EMAIL 13.10 - 2 X SUPER KING MATTRESS"
select select "number:0"
type input "[DATE]"
type input "08:58:00.000"
type input "[DATE]"
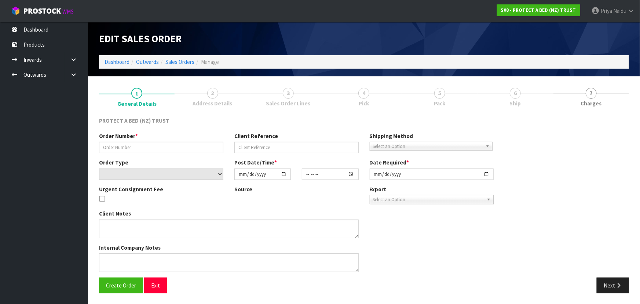
type textarea "WOULD LIKE TO PICK THIS UP EITHER [DATE] OR [DATE] FROM YOUR WAREHOUSE."
type textarea "ADVISE CUSTOMER WHEN READY AND SEND THROUGH INVOICE."
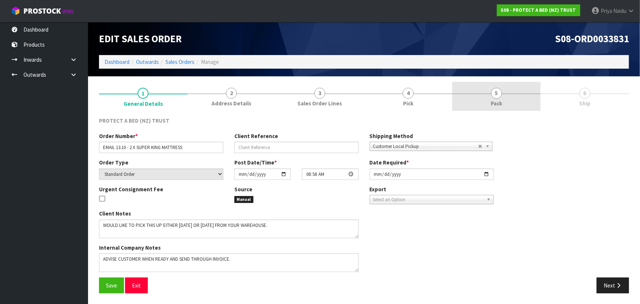
click at [501, 98] on link "5 Pack" at bounding box center [496, 96] width 88 height 29
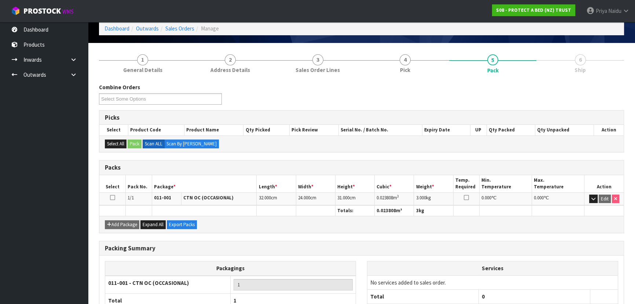
scroll to position [84, 0]
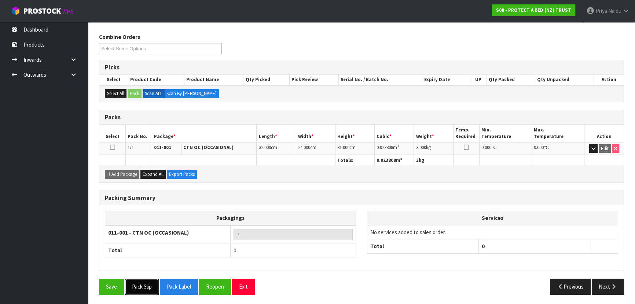
click at [140, 283] on button "Pack Slip" at bounding box center [142, 286] width 34 height 16
drag, startPoint x: 606, startPoint y: 283, endPoint x: 494, endPoint y: 247, distance: 117.8
click at [602, 278] on button "Next" at bounding box center [608, 286] width 32 height 16
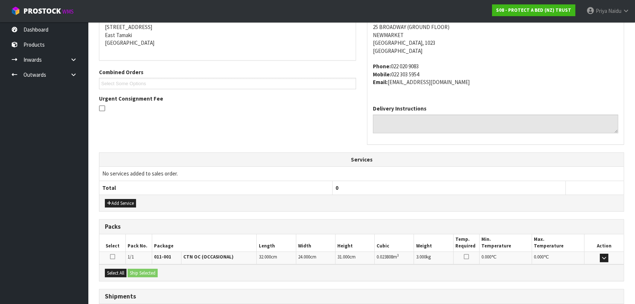
scroll to position [176, 0]
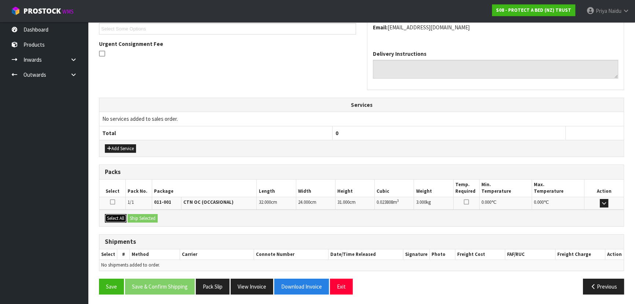
click at [121, 218] on button "Select All" at bounding box center [116, 218] width 22 height 9
drag, startPoint x: 136, startPoint y: 217, endPoint x: 140, endPoint y: 216, distance: 4.5
click at [136, 217] on button "Ship Selected" at bounding box center [143, 218] width 30 height 9
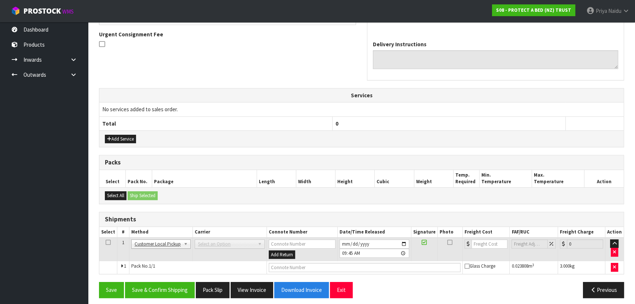
scroll to position [190, 0]
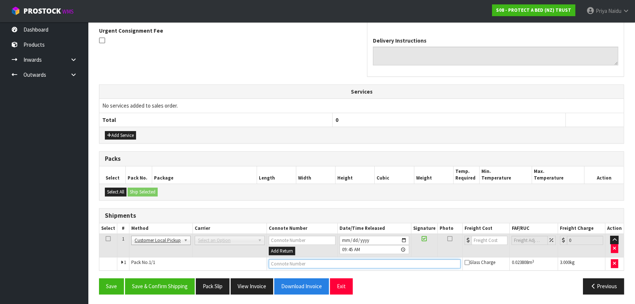
click at [310, 261] on input "text" at bounding box center [365, 263] width 192 height 9
type input "CUSTOM ER COLLECTED"
click at [154, 285] on button "Save & Confirm Shipping" at bounding box center [160, 286] width 70 height 16
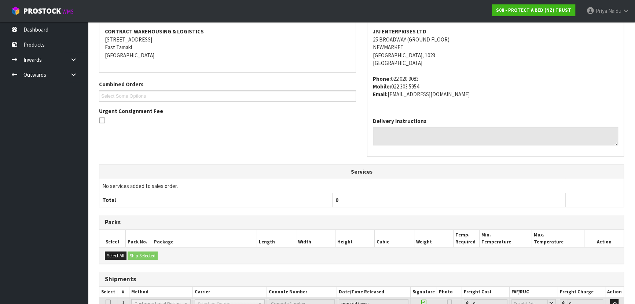
scroll to position [0, 0]
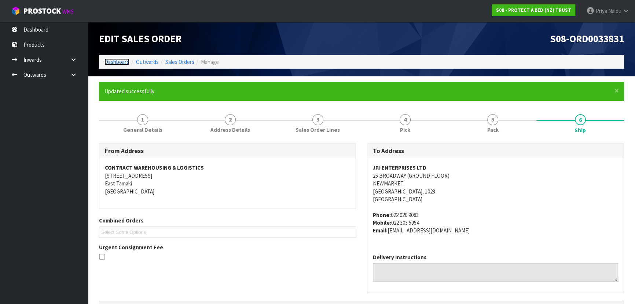
click at [118, 63] on link "Dashboard" at bounding box center [116, 61] width 25 height 7
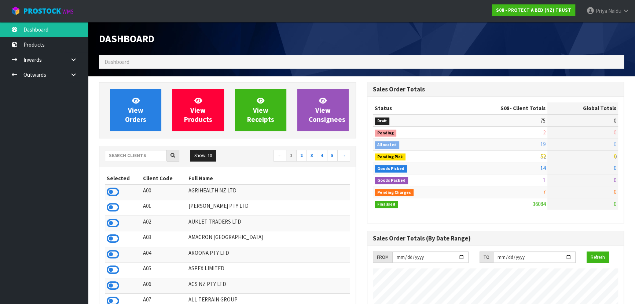
scroll to position [570, 268]
